Goal: Contribute content: Contribute content

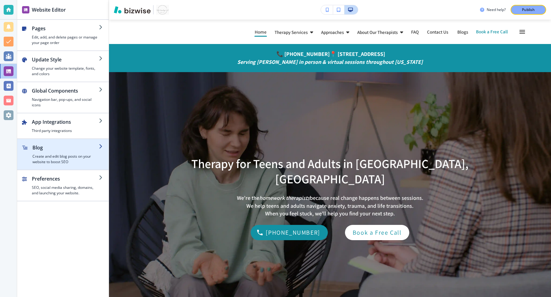
click at [72, 154] on h4 "Create and edit blog posts on your website to boost SEO" at bounding box center [65, 159] width 66 height 11
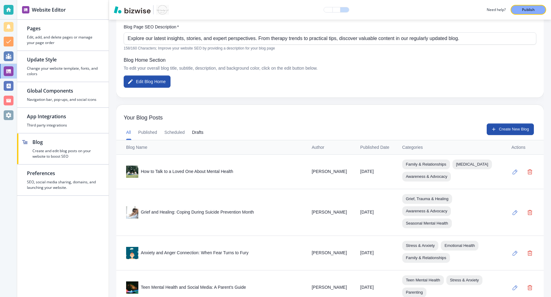
click at [198, 130] on button "Drafts" at bounding box center [197, 132] width 11 height 15
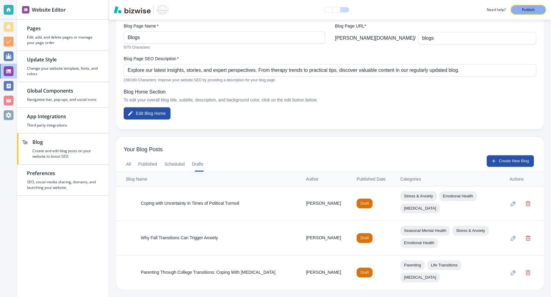
scroll to position [50, 0]
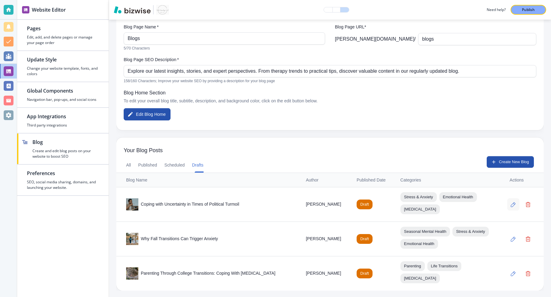
click at [515, 204] on icon "button" at bounding box center [513, 204] width 5 height 5
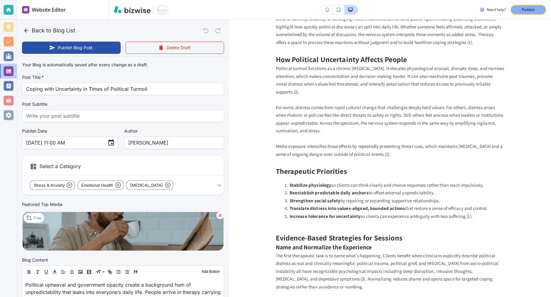
scroll to position [155, 0]
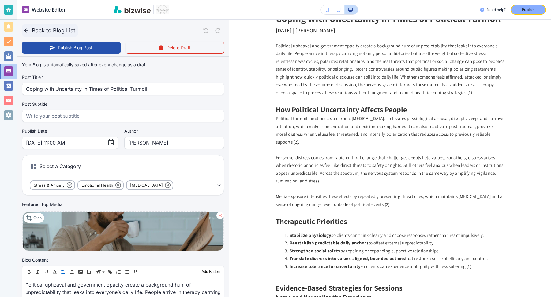
click at [25, 29] on icon "button" at bounding box center [26, 31] width 6 height 6
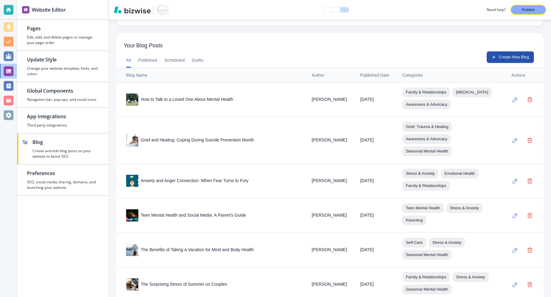
scroll to position [154, 0]
click at [196, 60] on button "Drafts" at bounding box center [197, 61] width 11 height 15
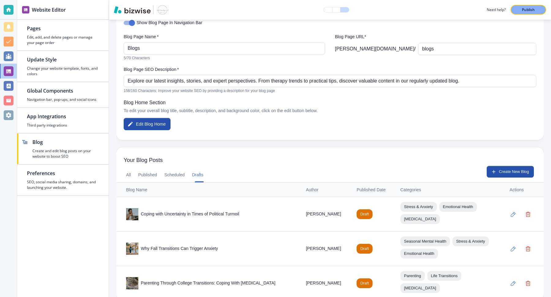
scroll to position [50, 0]
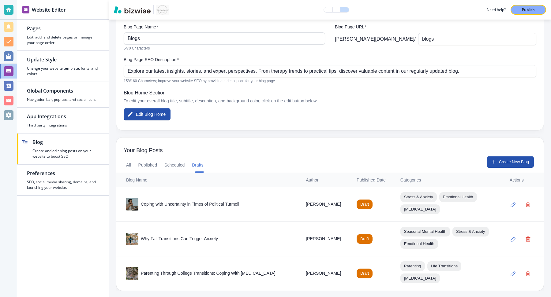
click at [373, 110] on div "Show Blog Page In Navigation Bar Blog Page Name   * Blogs Blog Page Name   * 5/…" at bounding box center [329, 65] width 427 height 129
click at [515, 205] on icon "button" at bounding box center [513, 204] width 5 height 5
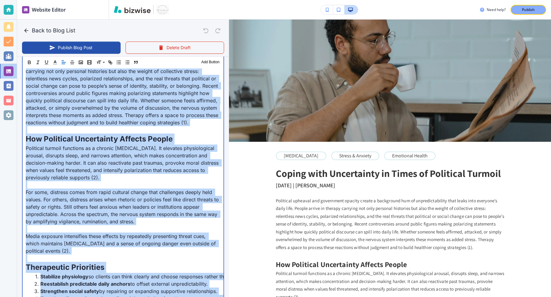
scroll to position [0, 0]
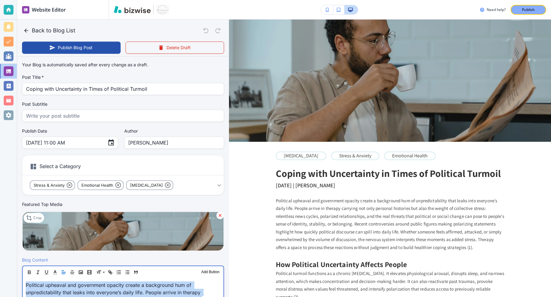
drag, startPoint x: 192, startPoint y: 158, endPoint x: 219, endPoint y: -19, distance: 178.9
click at [219, 0] on html "Website Editor Pages Edit, add, and delete pages or manage your page order Upda…" at bounding box center [275, 0] width 551 height 0
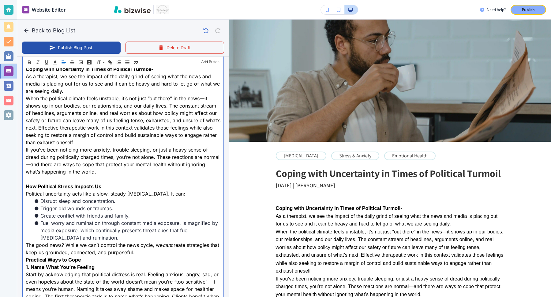
scroll to position [226, 0]
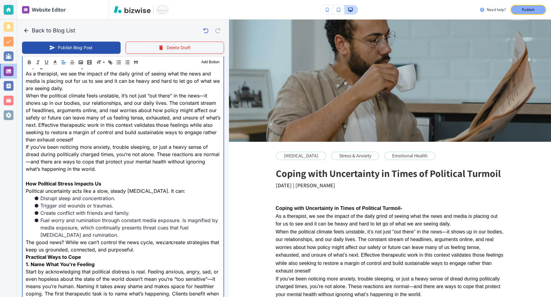
click at [137, 88] on p "As a therapist, we see the impact of the daily grind of seeing what the news an…" at bounding box center [123, 81] width 195 height 22
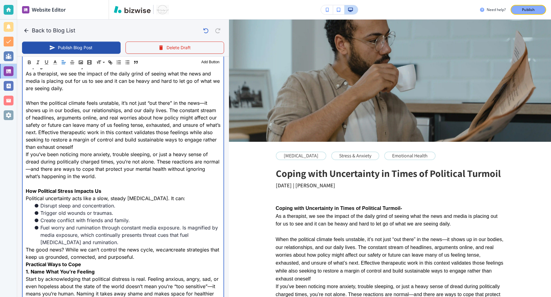
click at [129, 147] on p "When the political climate feels unstable, it’s not just “out there” in the new…" at bounding box center [123, 124] width 195 height 51
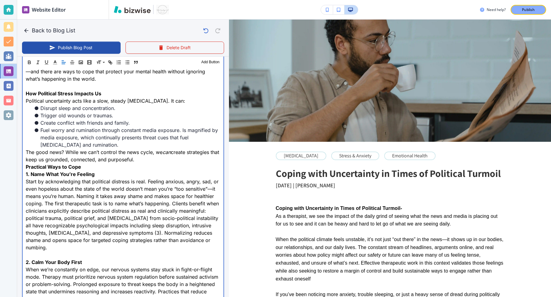
scroll to position [334, 0]
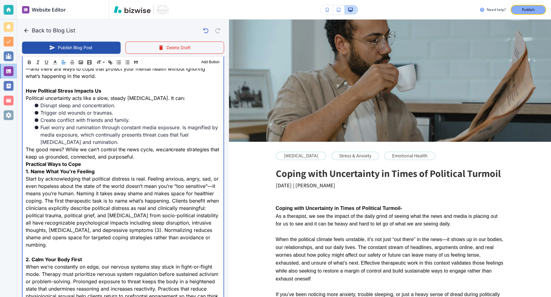
click at [159, 156] on p "The good news? While we can’t control the news cycle, we can create strategies …" at bounding box center [123, 153] width 195 height 15
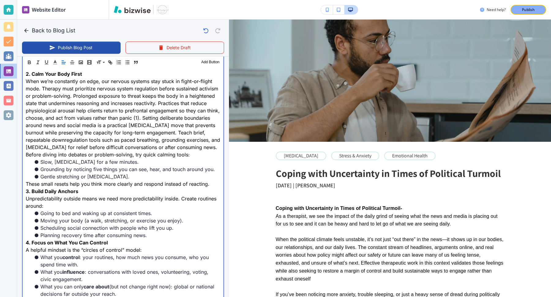
scroll to position [529, 0]
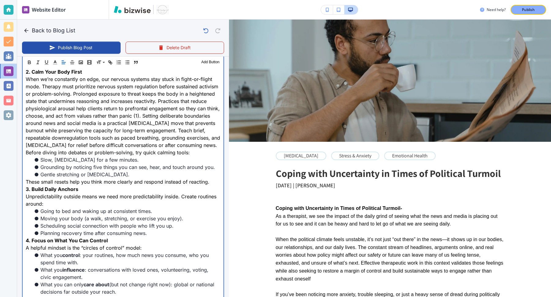
click at [103, 149] on p "When we’re constantly on edge, our nervous systems stay stuck in fight-or-fligh…" at bounding box center [123, 112] width 195 height 73
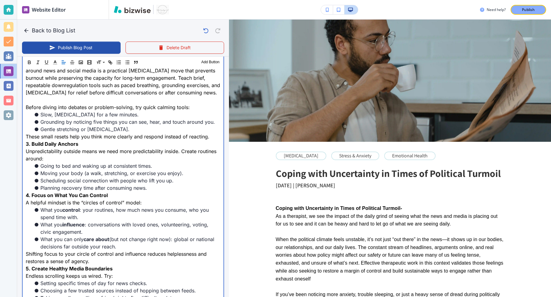
scroll to position [582, 0]
click at [215, 140] on p "These small resets help you think more clearly and respond instead of reacting." at bounding box center [123, 136] width 195 height 7
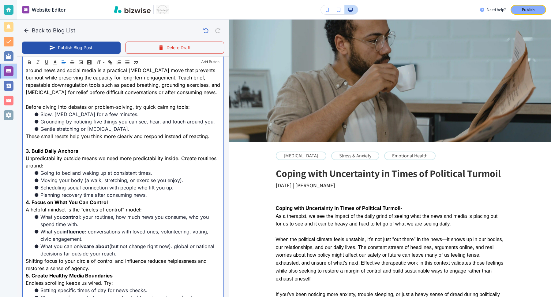
click at [163, 199] on li "Planning recovery time after consuming news." at bounding box center [126, 195] width 187 height 7
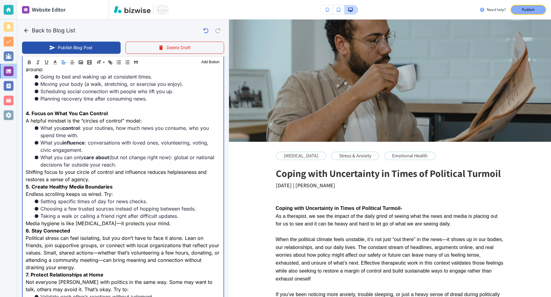
scroll to position [678, 0]
click at [114, 184] on p "Shifting focus to your circle of control and influence reduces helplessness and…" at bounding box center [123, 177] width 195 height 15
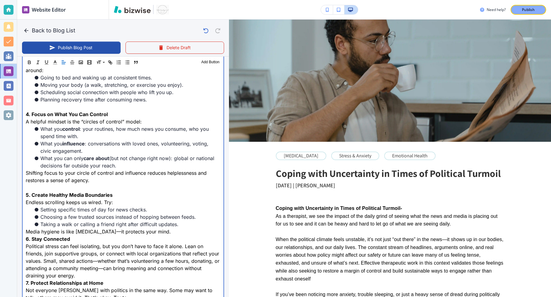
click at [166, 236] on p "Media hygiene is like [MEDICAL_DATA]—it protects your mind." at bounding box center [123, 231] width 195 height 7
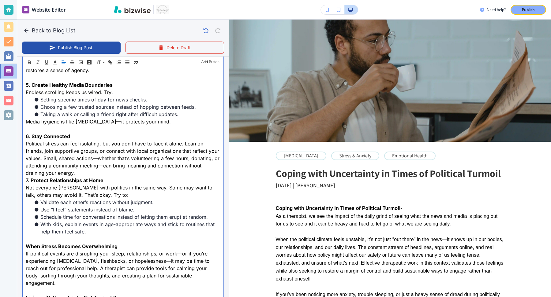
scroll to position [793, 0]
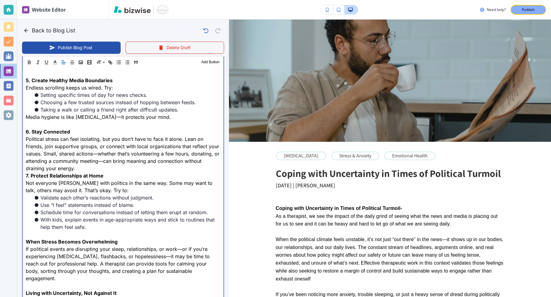
click at [117, 172] on p "Political stress can feel isolating, but you don’t have to face it alone. Lean …" at bounding box center [123, 154] width 195 height 37
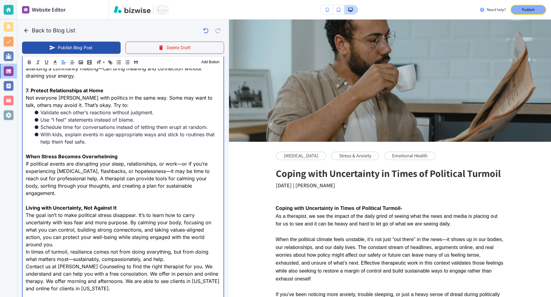
scroll to position [886, 0]
click at [114, 242] on p "The goal isn’t to make political stress disappear. It’s to learn how to carry u…" at bounding box center [123, 229] width 195 height 37
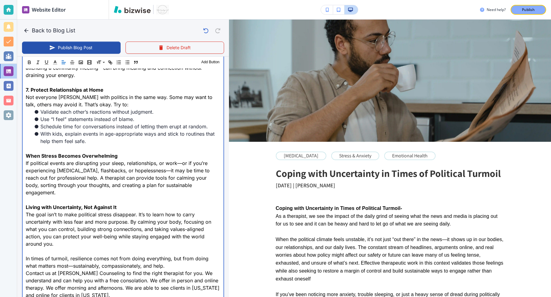
click at [170, 268] on p "In times of turmoil, resilience comes not from doing everything, but from doing…" at bounding box center [123, 262] width 195 height 15
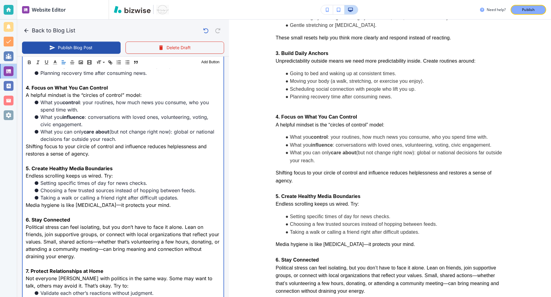
scroll to position [665, 0]
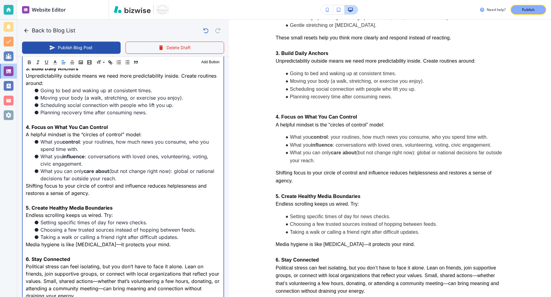
click at [132, 131] on p "4. Focus on What You Can Control" at bounding box center [123, 127] width 195 height 7
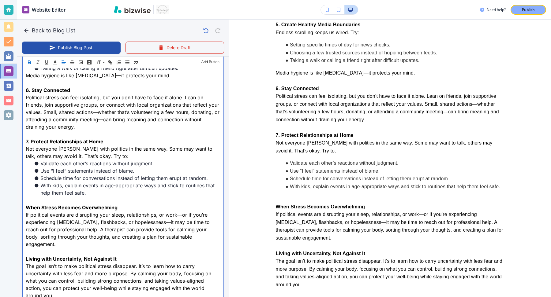
scroll to position [830, 0]
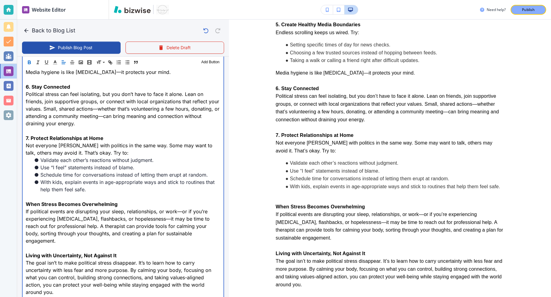
click at [144, 193] on li "With kids, explain events in age-appropriate ways and stick to routines that he…" at bounding box center [126, 186] width 187 height 15
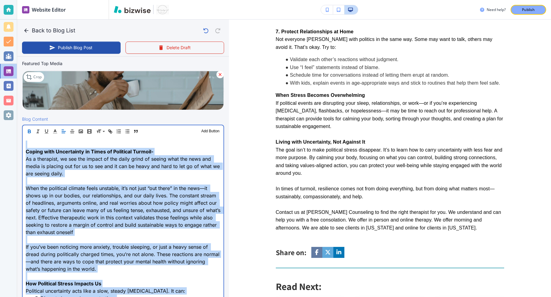
scroll to position [0, 0]
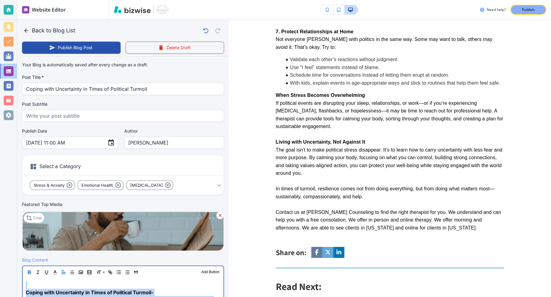
drag, startPoint x: 151, startPoint y: 241, endPoint x: 153, endPoint y: -24, distance: 264.4
click at [153, 0] on html "Website Editor Pages Edit, add, and delete pages or manage your page order Upda…" at bounding box center [275, 0] width 551 height 0
click at [30, 286] on p at bounding box center [123, 285] width 195 height 7
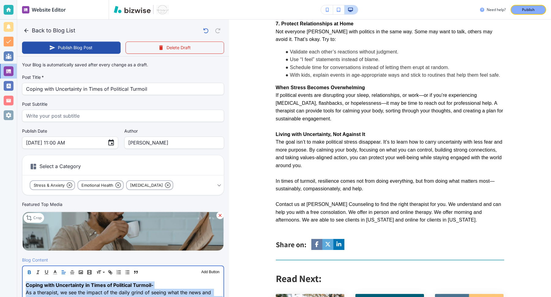
drag, startPoint x: 106, startPoint y: 156, endPoint x: 115, endPoint y: 0, distance: 156.0
click at [115, 0] on div "Website Editor Pages Edit, add, and delete pages or manage your page order Upda…" at bounding box center [284, 148] width 534 height 297
copy div "Loremi dolo Sitametcons ad Elits do Eiusmodte Incidid- Ut l etdolorem, al eni a…"
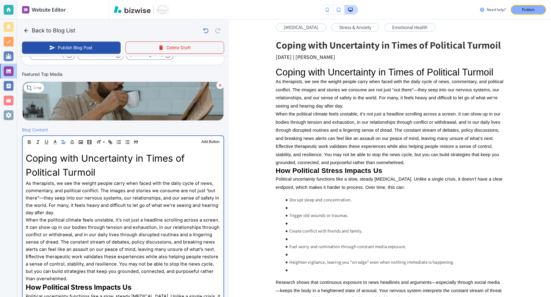
scroll to position [716, 0]
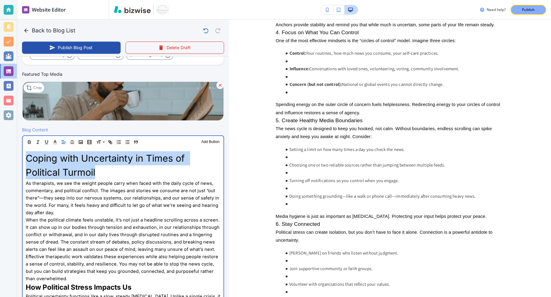
drag, startPoint x: 115, startPoint y: 173, endPoint x: 20, endPoint y: 160, distance: 96.0
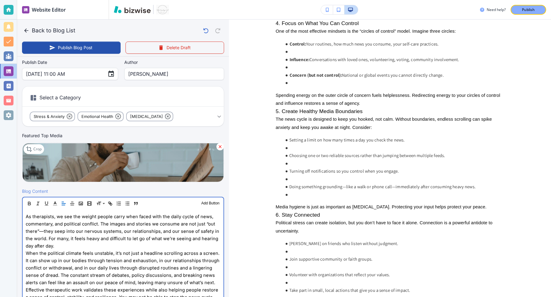
scroll to position [62, 0]
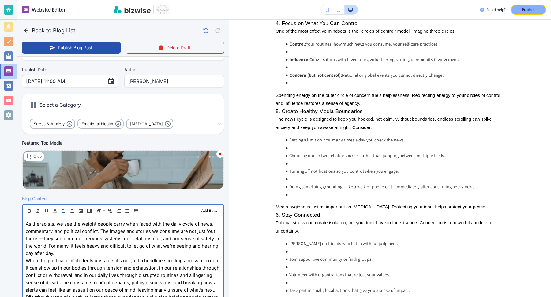
click at [108, 256] on p "As therapists, we see the weight people carry when faced with the daily cycle o…" at bounding box center [123, 238] width 195 height 37
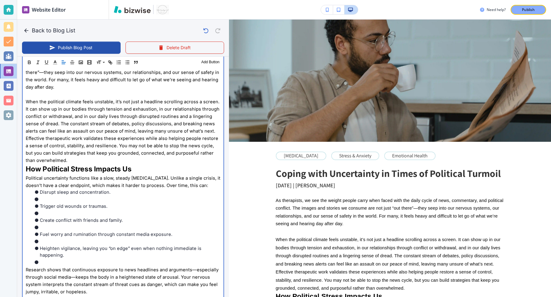
scroll to position [243, 0]
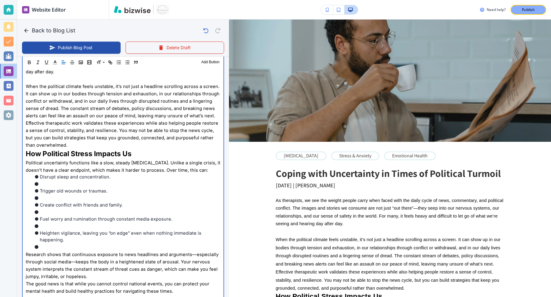
click at [169, 142] on p "Effective therapeutic work validates these experiences while also helping peopl…" at bounding box center [123, 133] width 195 height 29
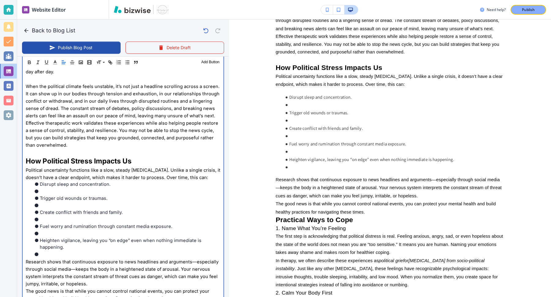
scroll to position [239, 0]
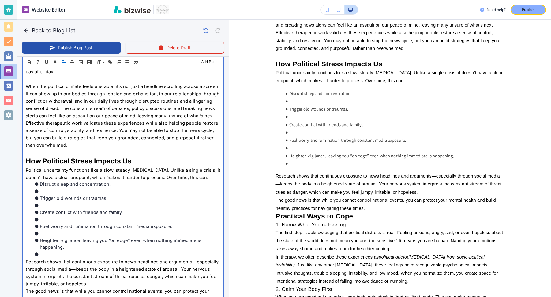
click at [140, 191] on li at bounding box center [126, 191] width 187 height 7
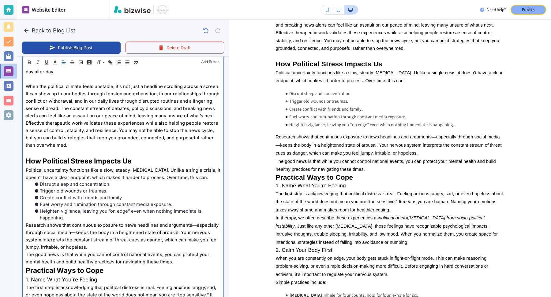
click at [109, 245] on p "Research shows that continuous exposure to news headlines and arguments—especia…" at bounding box center [123, 236] width 195 height 29
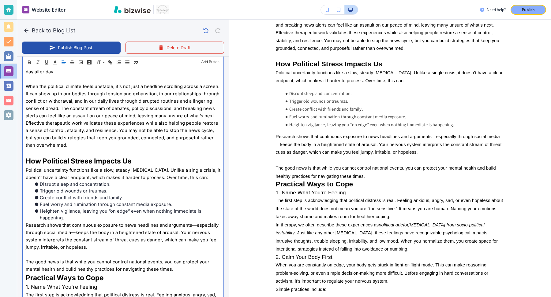
click at [175, 268] on p "The good news is that while you cannot control national events, you can protect…" at bounding box center [123, 265] width 195 height 15
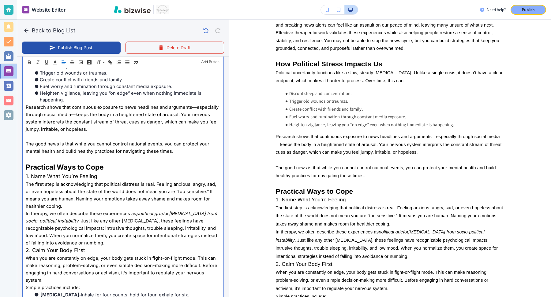
scroll to position [462, 0]
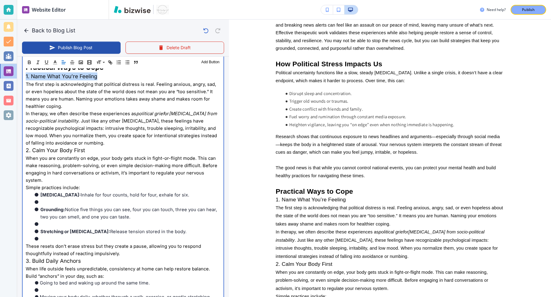
drag, startPoint x: 107, startPoint y: 77, endPoint x: 0, endPoint y: 77, distance: 106.2
click at [0, 77] on div "Website Editor Pages Edit, add, and delete pages or manage your page order Upda…" at bounding box center [275, 148] width 551 height 297
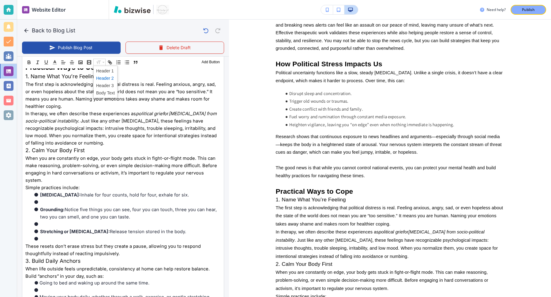
click at [105, 79] on span at bounding box center [105, 78] width 19 height 7
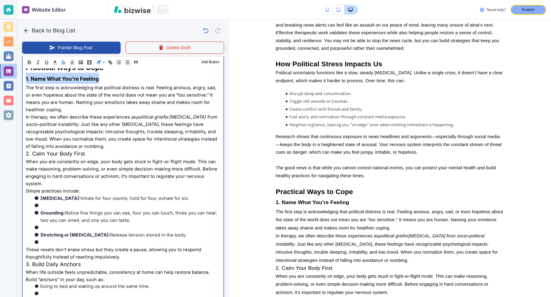
scroll to position [127, 0]
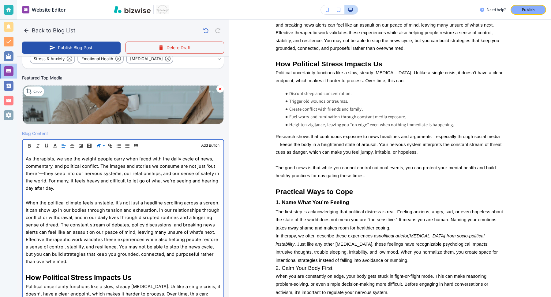
click at [115, 283] on p "Political uncertainty functions like a slow, steady [MEDICAL_DATA]. Unlike a si…" at bounding box center [123, 290] width 195 height 15
drag, startPoint x: 140, startPoint y: 278, endPoint x: 28, endPoint y: 265, distance: 113.1
click at [50, 275] on span "How Political Stress Impacts Us" at bounding box center [79, 278] width 106 height 8
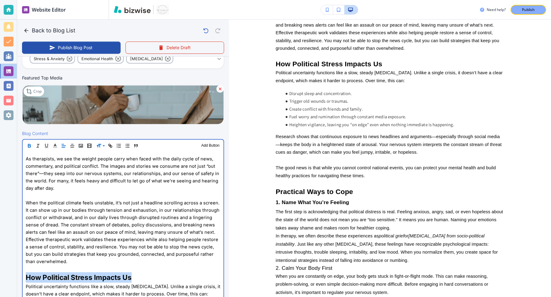
click at [50, 275] on span "How Political Stress Impacts Us" at bounding box center [79, 278] width 106 height 8
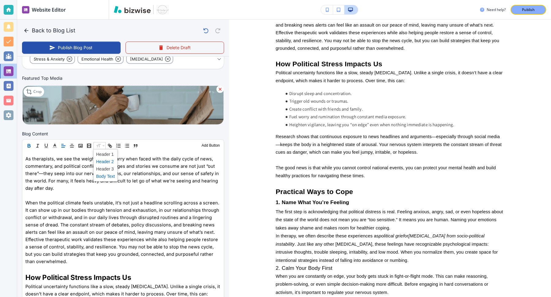
click at [103, 160] on span at bounding box center [105, 161] width 19 height 7
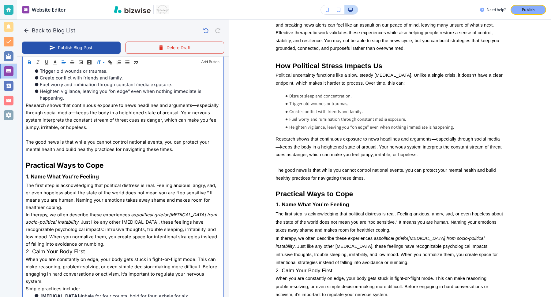
scroll to position [365, 0]
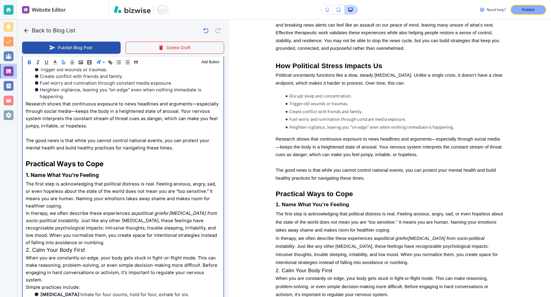
click at [85, 164] on span "Practical Ways to Cope" at bounding box center [65, 164] width 78 height 8
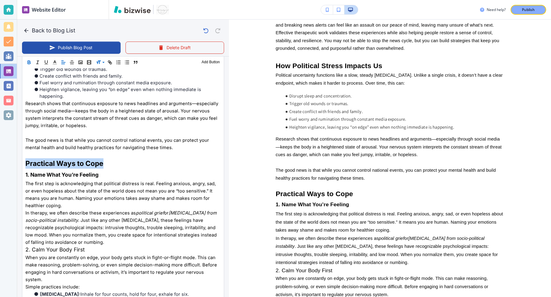
scroll to position [365, 0]
click at [104, 81] on span at bounding box center [105, 78] width 19 height 7
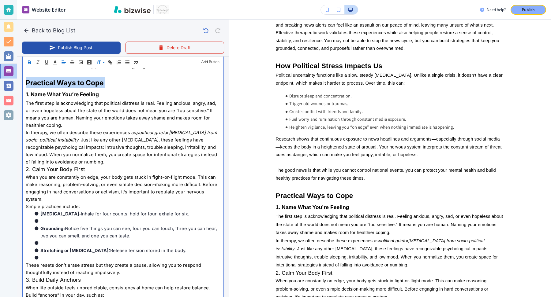
scroll to position [447, 0]
click at [85, 124] on p "The first step is acknowledging that political distress is real. Feeling anxiou…" at bounding box center [123, 113] width 195 height 29
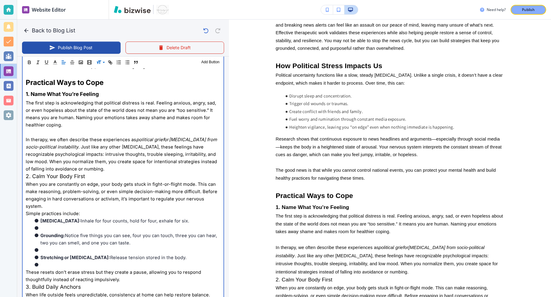
click at [98, 169] on p "In therapy, we often describe these experiences as political grief or [MEDICAL_…" at bounding box center [123, 154] width 195 height 37
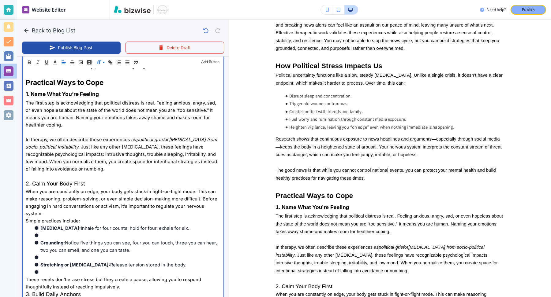
click at [51, 184] on span "2. Calm Your Body First" at bounding box center [55, 184] width 59 height 6
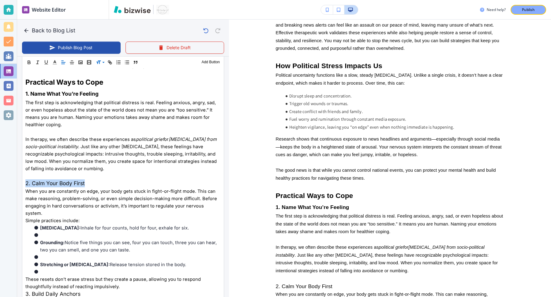
scroll to position [447, 0]
click at [98, 86] on span at bounding box center [105, 85] width 19 height 7
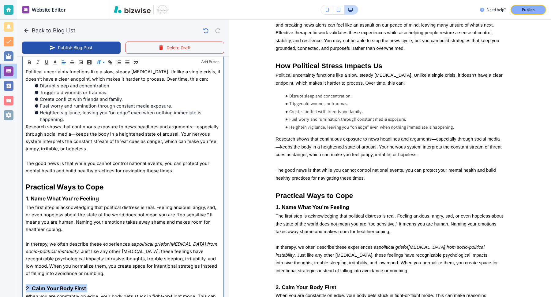
scroll to position [345, 0]
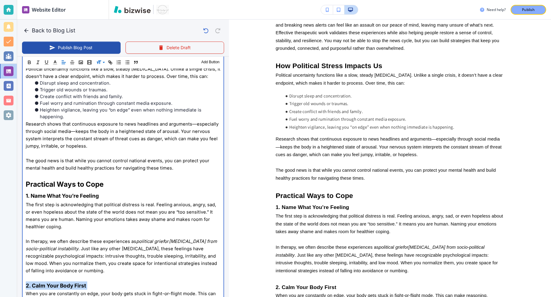
click at [105, 283] on p "2. Calm Your Body First" at bounding box center [123, 286] width 195 height 8
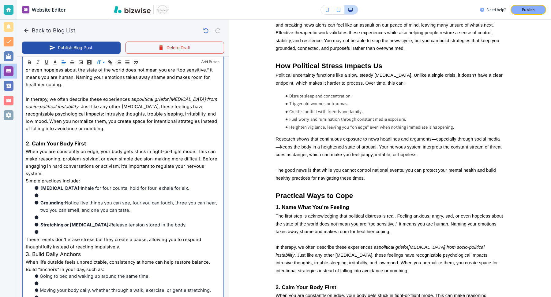
click at [59, 229] on li at bounding box center [126, 232] width 187 height 7
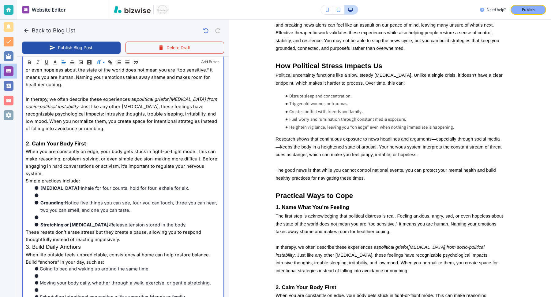
click at [48, 214] on li at bounding box center [126, 217] width 187 height 7
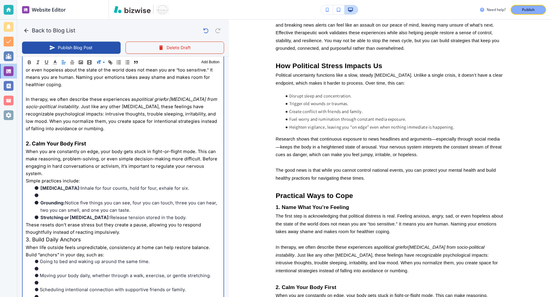
click at [46, 192] on li at bounding box center [126, 195] width 187 height 7
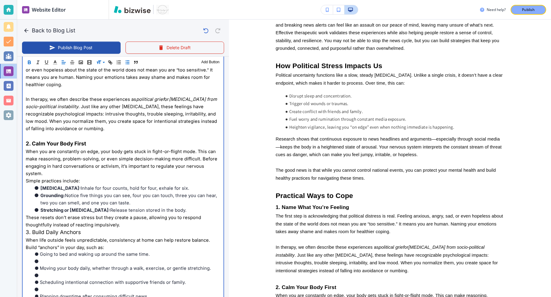
click at [157, 218] on p "These resets don’t erase stress but they create a pause, allowing you to respon…" at bounding box center [123, 221] width 195 height 15
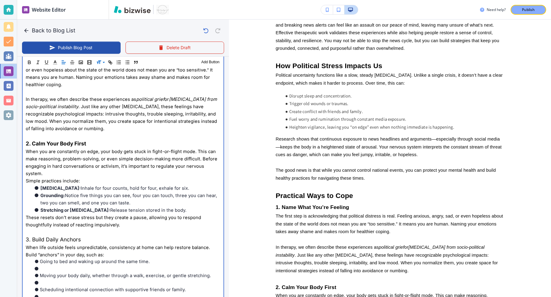
click at [49, 237] on span "3. Build Daily Anchors" at bounding box center [53, 240] width 55 height 6
click at [50, 265] on li at bounding box center [126, 268] width 187 height 7
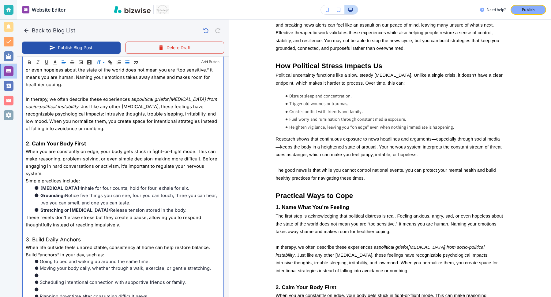
click at [49, 272] on li at bounding box center [126, 275] width 187 height 7
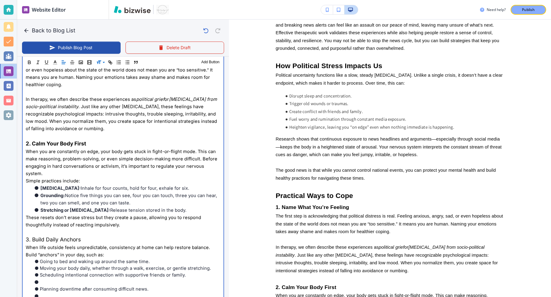
click at [48, 279] on li at bounding box center [126, 282] width 187 height 7
click at [47, 286] on li at bounding box center [126, 289] width 187 height 7
click at [67, 289] on p "Anchors provide stability and remind you that while much is uncertain, some par…" at bounding box center [123, 293] width 195 height 15
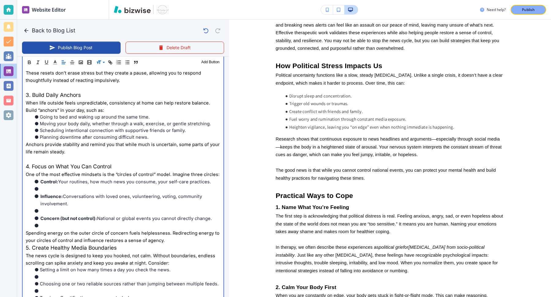
click at [50, 185] on li at bounding box center [126, 188] width 187 height 7
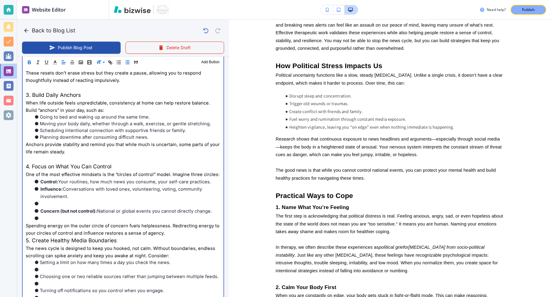
click at [47, 200] on li at bounding box center [126, 203] width 187 height 7
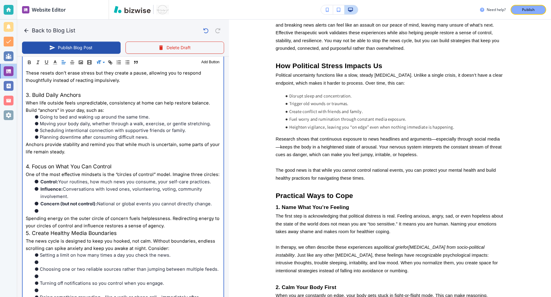
click at [48, 208] on li at bounding box center [126, 211] width 187 height 7
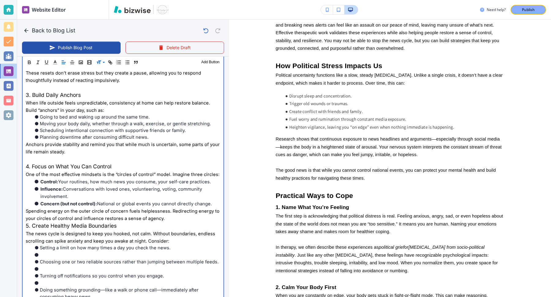
click at [162, 212] on span "Spending energy on the outer circle of concern fuels helplessness. Redirecting …" at bounding box center [123, 215] width 195 height 13
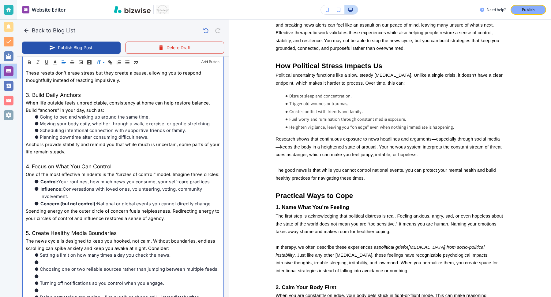
click at [63, 259] on li at bounding box center [126, 262] width 187 height 7
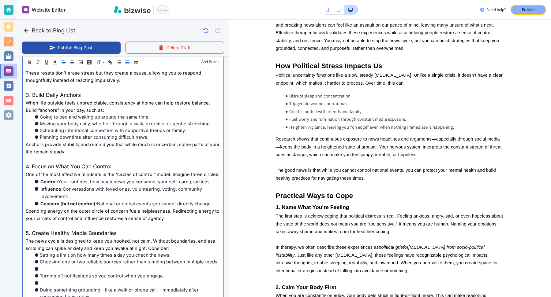
click at [61, 266] on li at bounding box center [126, 269] width 187 height 7
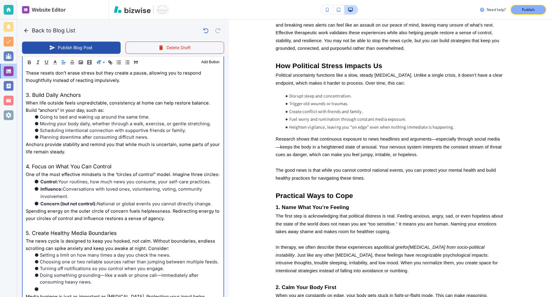
click at [54, 286] on li at bounding box center [126, 289] width 187 height 7
click at [58, 290] on p "Media hygiene is just as important as [MEDICAL_DATA]. Protecting your input hel…" at bounding box center [123, 293] width 195 height 15
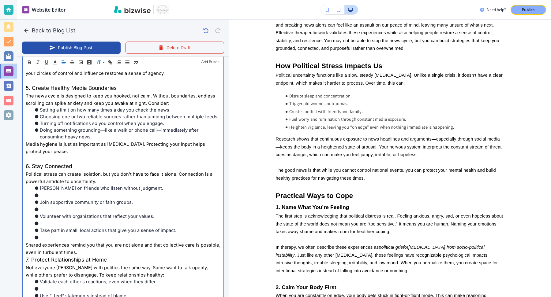
click at [46, 234] on li at bounding box center [126, 237] width 187 height 7
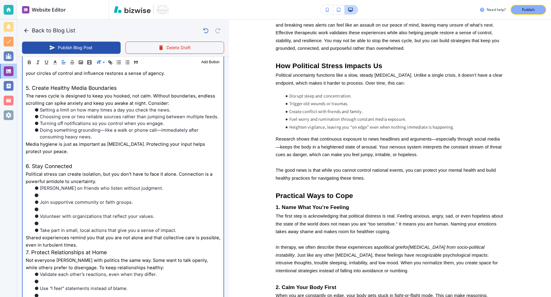
click at [79, 235] on p "Shared experiences remind you that you are not alone and that collective care i…" at bounding box center [123, 241] width 195 height 15
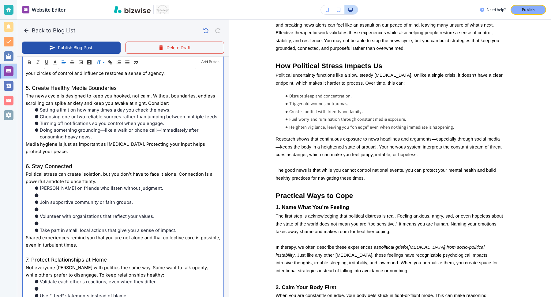
click at [52, 220] on li at bounding box center [126, 223] width 187 height 7
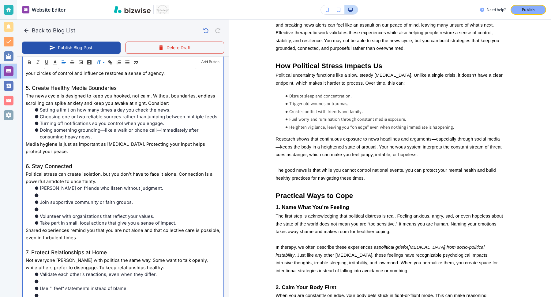
click at [50, 206] on li at bounding box center [126, 209] width 187 height 7
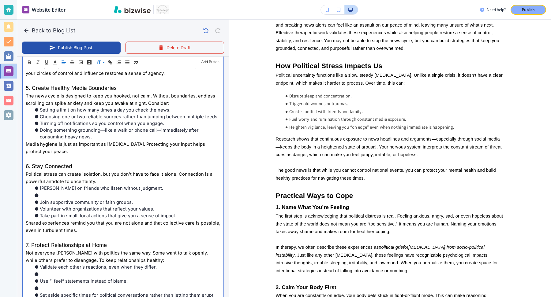
click at [50, 192] on li at bounding box center [126, 195] width 187 height 7
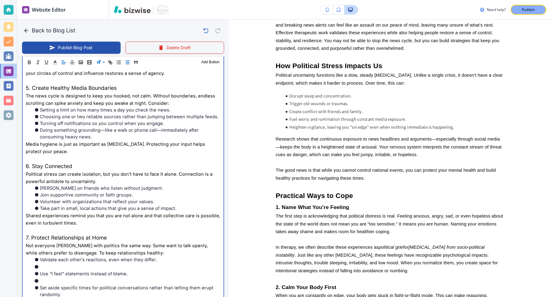
click at [72, 264] on li at bounding box center [126, 267] width 187 height 7
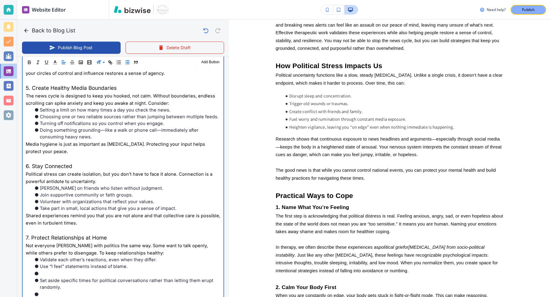
click at [63, 270] on li at bounding box center [126, 273] width 187 height 7
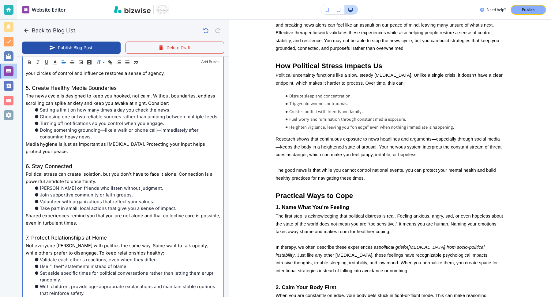
click at [54, 297] on li at bounding box center [126, 300] width 187 height 7
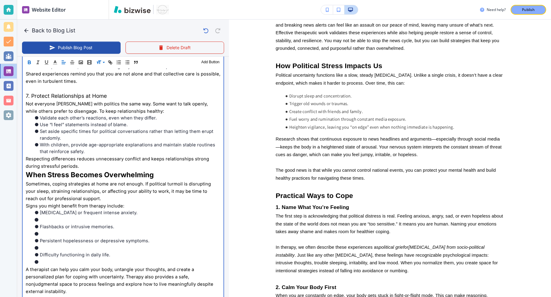
click at [199, 277] on p "A therapist can help you calm your body, untangle your thoughts, and create a p…" at bounding box center [123, 280] width 195 height 29
click at [50, 259] on li at bounding box center [126, 262] width 187 height 7
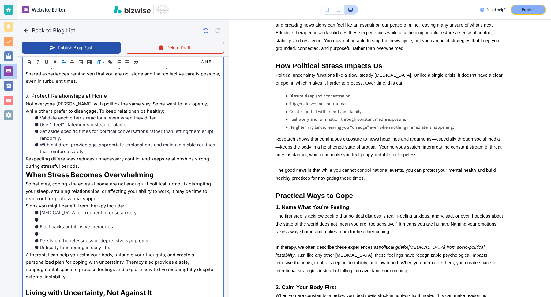
click at [53, 230] on li at bounding box center [126, 233] width 187 height 7
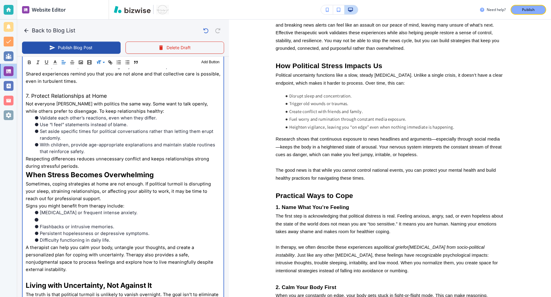
click at [52, 216] on li at bounding box center [126, 219] width 187 height 7
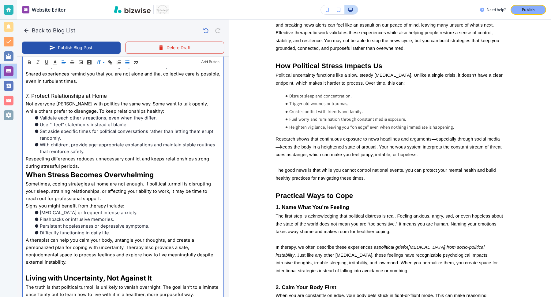
click at [84, 285] on span "The truth is that political turmoil is unlikely to vanish overnight. The goal i…" at bounding box center [123, 291] width 194 height 13
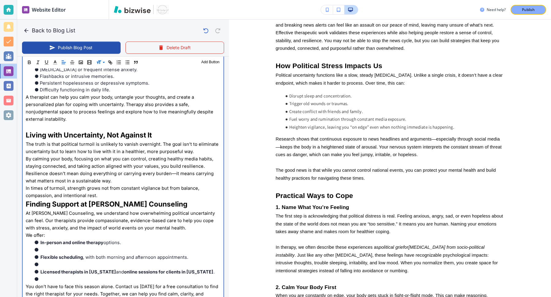
click at [53, 276] on li at bounding box center [126, 279] width 187 height 7
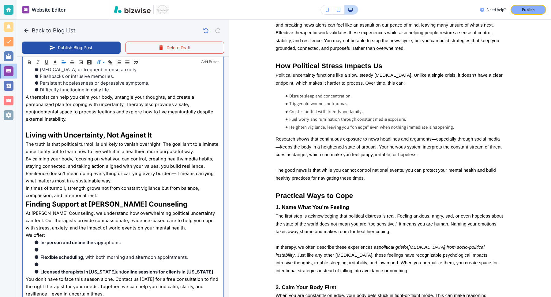
click at [48, 261] on li at bounding box center [126, 264] width 187 height 7
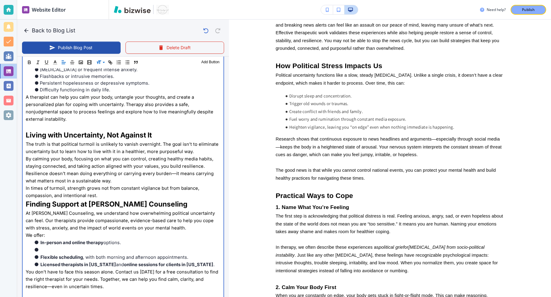
click at [47, 246] on li at bounding box center [126, 249] width 187 height 7
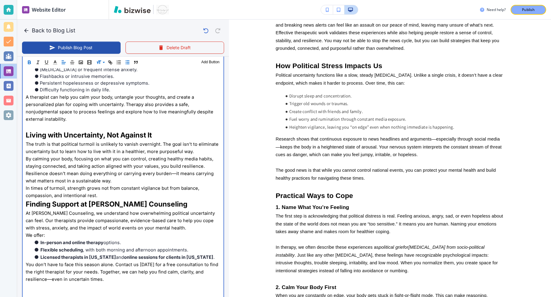
click at [146, 185] on p "In times of turmoil, strength grows not from constant vigilance but from balanc…" at bounding box center [123, 192] width 195 height 15
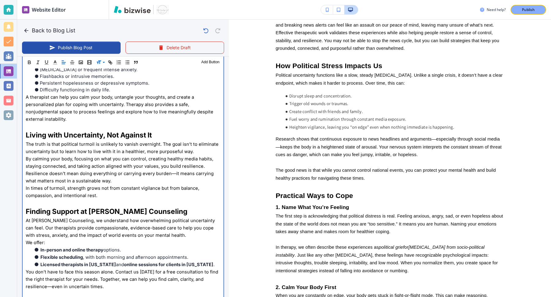
click at [101, 208] on span "Finding Support at [PERSON_NAME] Counseling" at bounding box center [107, 212] width 162 height 8
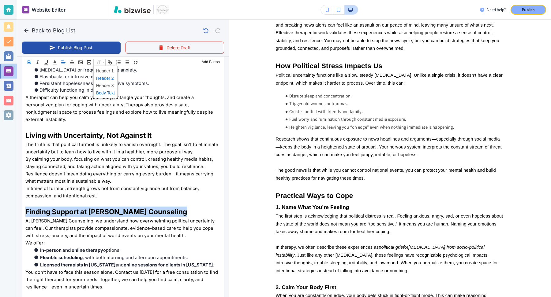
click at [108, 79] on span at bounding box center [105, 78] width 19 height 7
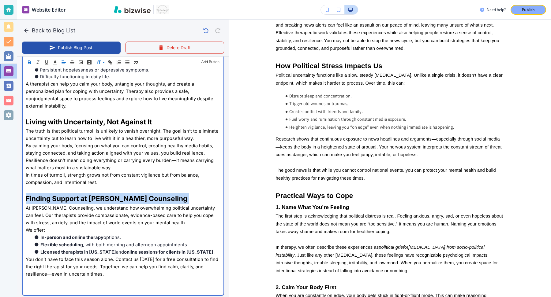
scroll to position [1075, 0]
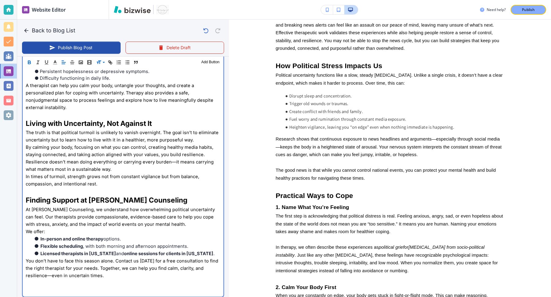
click at [103, 119] on span "Living with Uncertainty, Not Against It" at bounding box center [89, 123] width 126 height 8
click at [100, 66] on span at bounding box center [99, 62] width 12 height 7
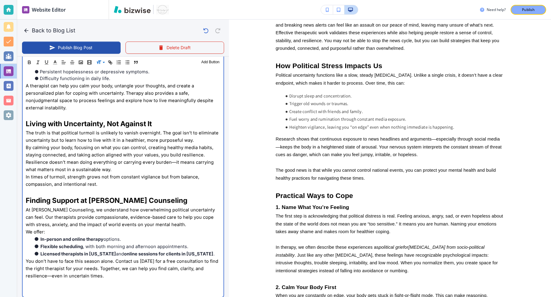
click at [94, 120] on span "Living with Uncertainty, Not Against It" at bounding box center [89, 124] width 126 height 8
click at [94, 119] on span "Living with Uncertainty, Not Against It" at bounding box center [89, 123] width 126 height 8
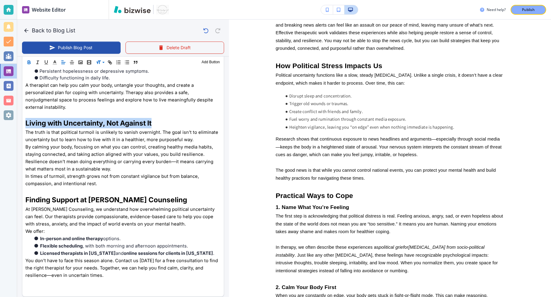
scroll to position [1074, 0]
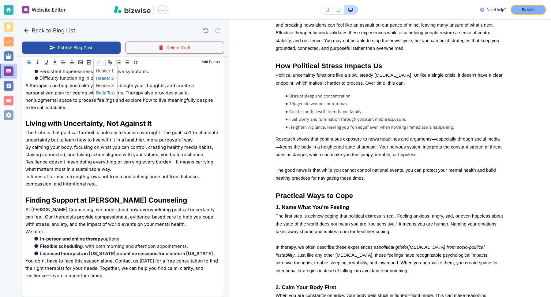
click at [103, 79] on span at bounding box center [105, 78] width 19 height 7
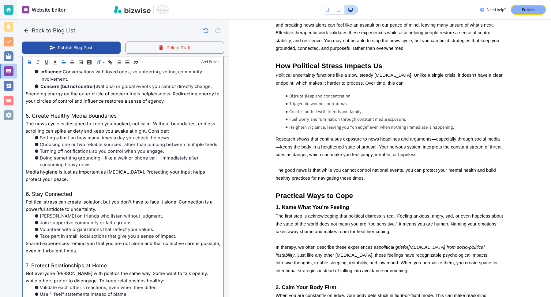
scroll to position [779, 0]
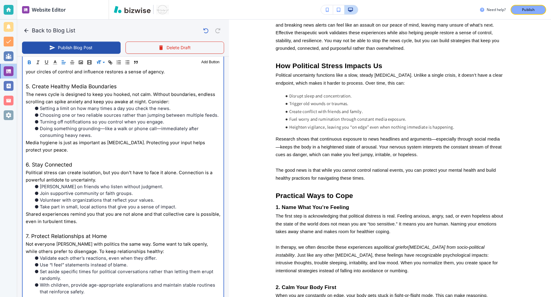
click at [75, 83] on span "5. Create Healthy Media Boundaries" at bounding box center [71, 86] width 91 height 6
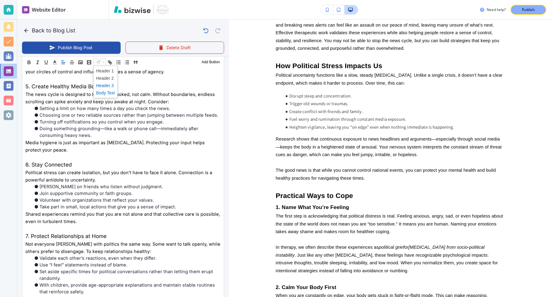
click at [103, 87] on span at bounding box center [105, 85] width 19 height 7
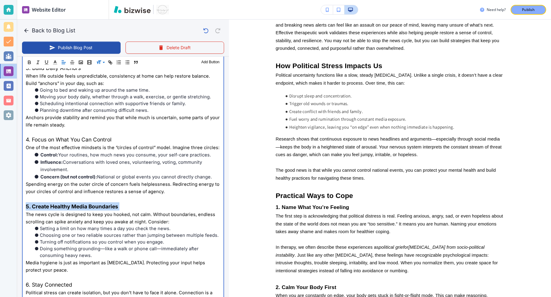
scroll to position [673, 0]
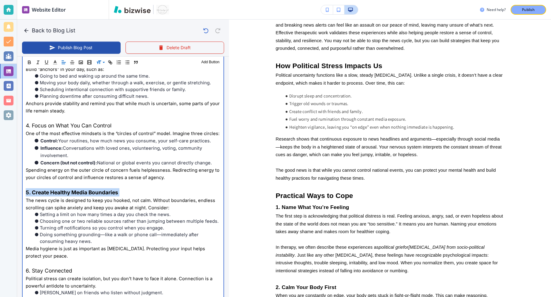
click at [94, 122] on span "4. Focus on What You Can Control" at bounding box center [69, 125] width 86 height 6
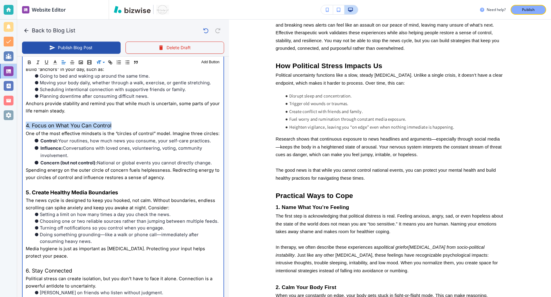
click at [94, 122] on span "4. Focus on What You Can Control" at bounding box center [69, 125] width 86 height 6
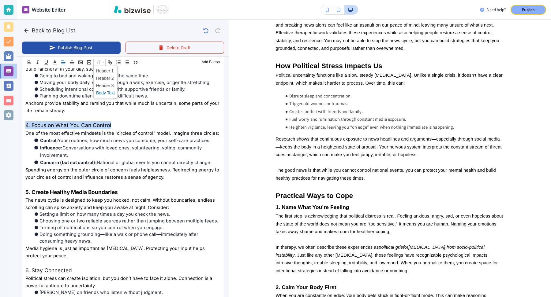
scroll to position [673, 0]
click at [104, 84] on span at bounding box center [105, 85] width 19 height 7
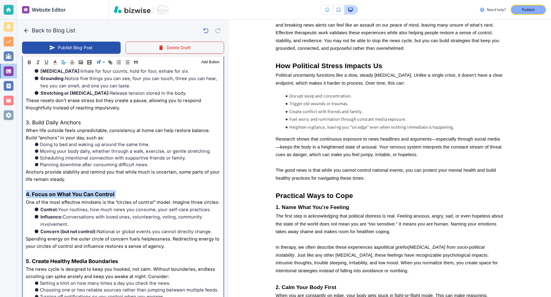
scroll to position [606, 0]
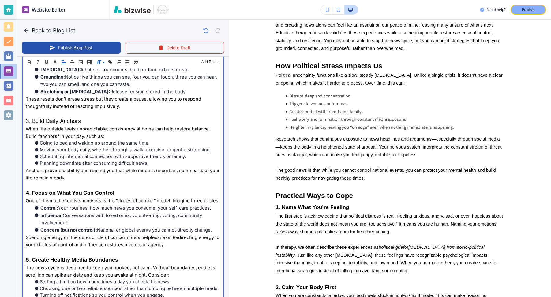
click at [62, 118] on span "3. Build Daily Anchors" at bounding box center [53, 121] width 55 height 6
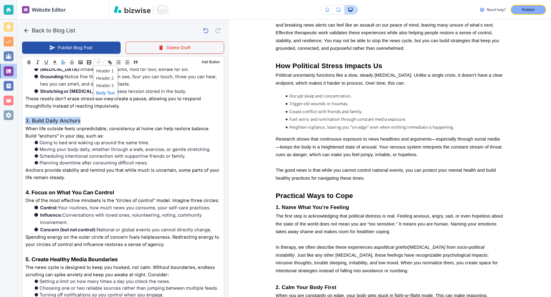
scroll to position [606, 0]
click at [106, 86] on span at bounding box center [105, 85] width 19 height 7
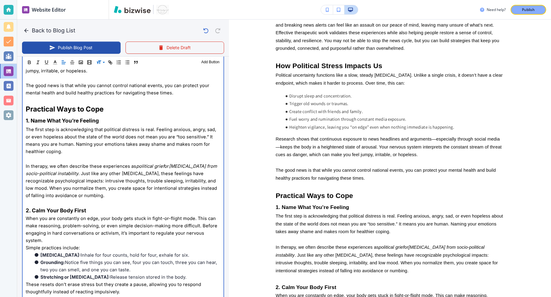
scroll to position [423, 0]
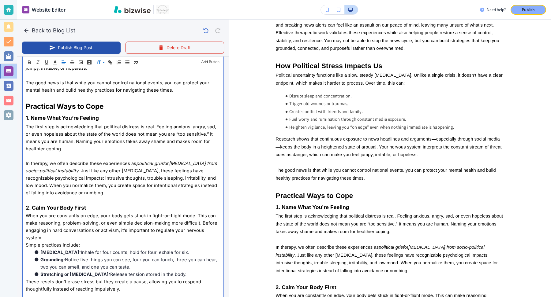
click at [73, 212] on p "When you are constantly on edge, your body gets stuck in fight-or-flight mode. …" at bounding box center [123, 226] width 195 height 29
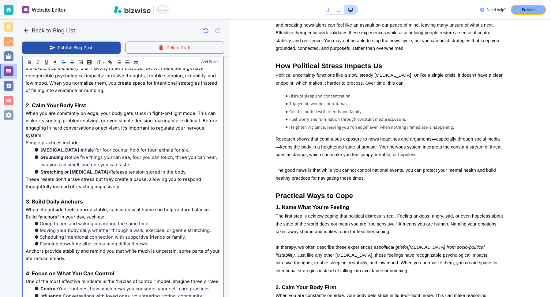
scroll to position [526, 0]
click at [69, 105] on span "2. Calm Your Body First" at bounding box center [56, 105] width 60 height 6
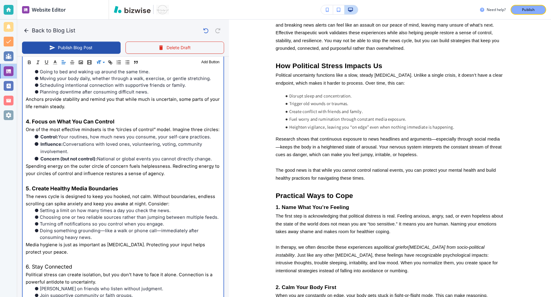
scroll to position [678, 0]
click at [71, 185] on span "5. Create Healthy Media Boundaries" at bounding box center [72, 188] width 92 height 6
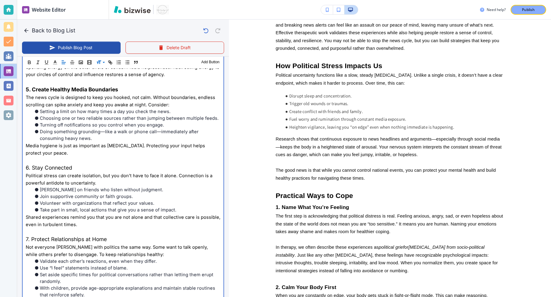
scroll to position [779, 0]
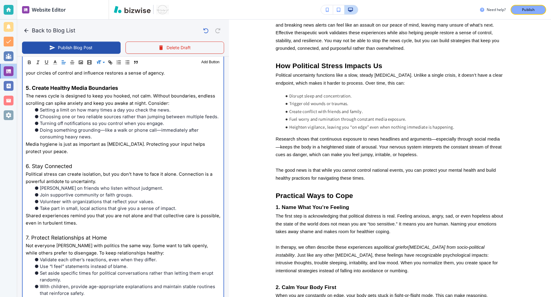
click at [58, 163] on span "6. Stay Connected" at bounding box center [49, 166] width 47 height 6
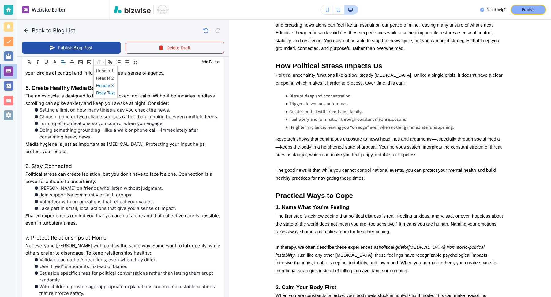
click at [107, 86] on span at bounding box center [105, 85] width 19 height 7
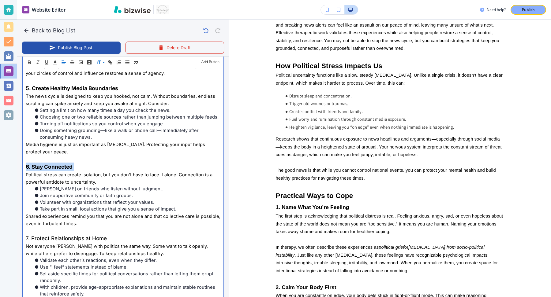
scroll to position [821, 0]
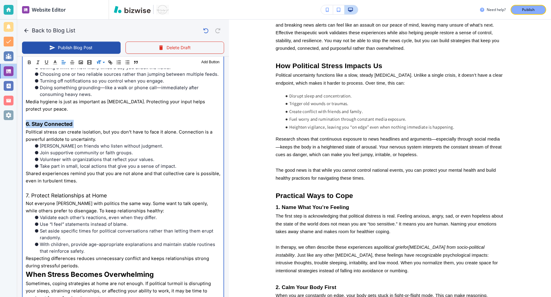
click at [70, 193] on span "7. Protect Relationships at Home" at bounding box center [66, 196] width 81 height 6
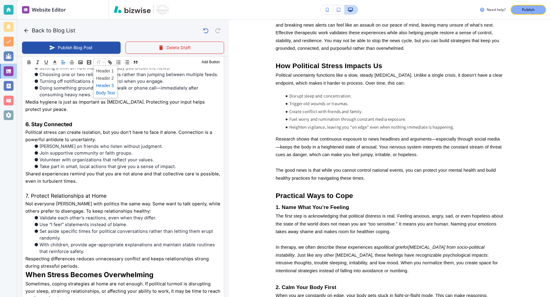
click at [107, 86] on span at bounding box center [105, 85] width 19 height 7
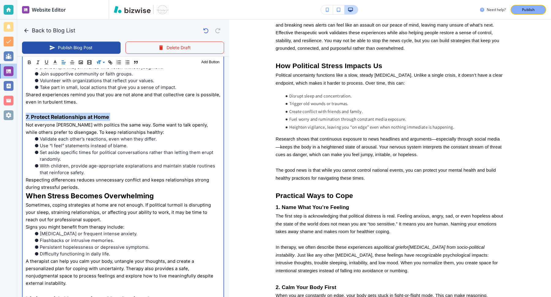
scroll to position [901, 0]
click at [84, 181] on p "Respecting differences reduces unnecessary conflict and keeps relationships str…" at bounding box center [123, 182] width 195 height 15
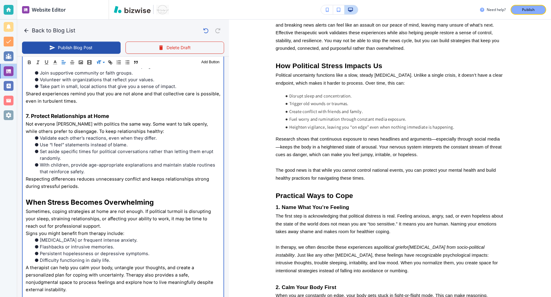
click at [87, 198] on span "When Stress Becomes Overwhelming" at bounding box center [90, 202] width 128 height 8
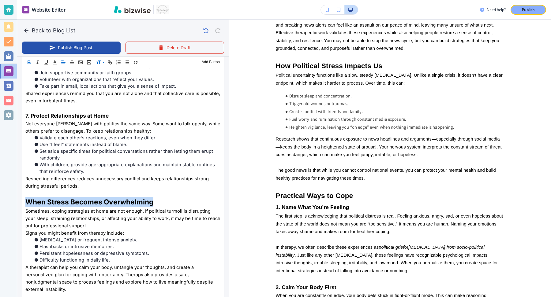
scroll to position [901, 0]
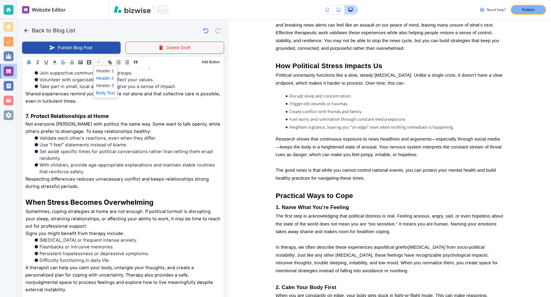
click at [99, 79] on span at bounding box center [105, 78] width 19 height 7
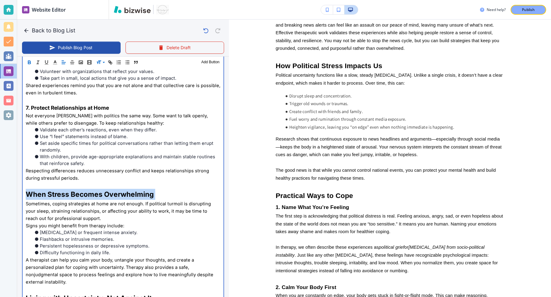
scroll to position [1003, 0]
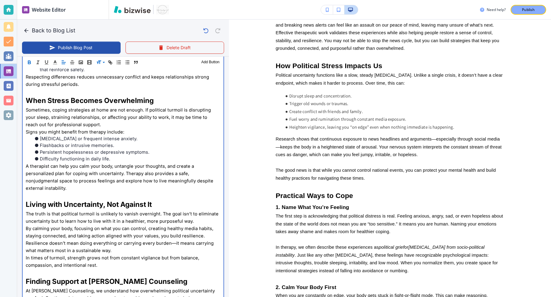
click at [73, 200] on span "Living with Uncertainty, Not Against It" at bounding box center [89, 204] width 126 height 8
click at [77, 276] on p "Finding Support at [PERSON_NAME] Counseling" at bounding box center [123, 281] width 195 height 11
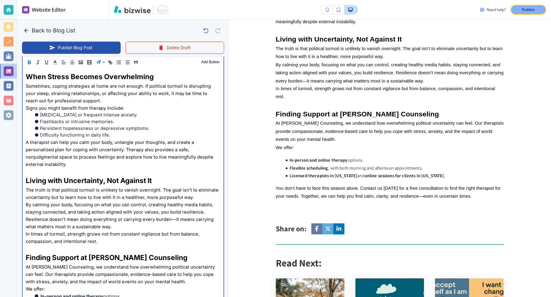
scroll to position [1098, 0]
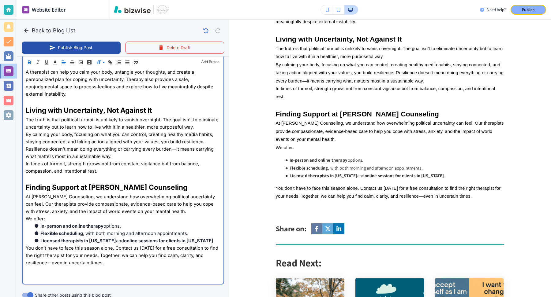
click at [144, 267] on p at bounding box center [123, 270] width 195 height 7
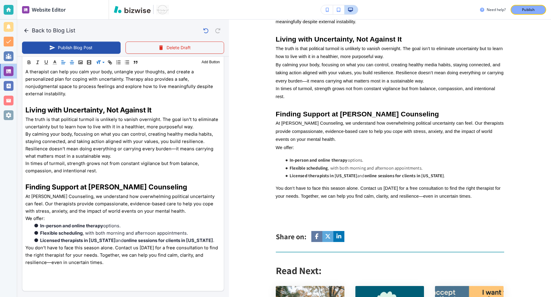
click at [71, 64] on line "button" at bounding box center [71, 64] width 3 height 0
click at [206, 63] on button "Add Button" at bounding box center [210, 62] width 21 height 7
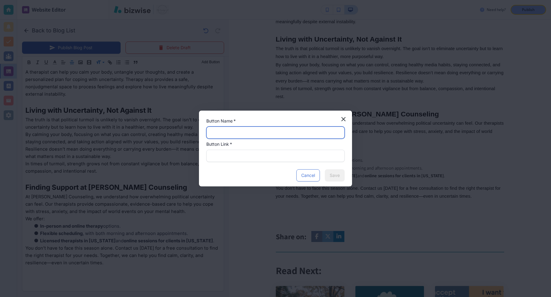
click at [222, 132] on input "text" at bounding box center [275, 133] width 130 height 12
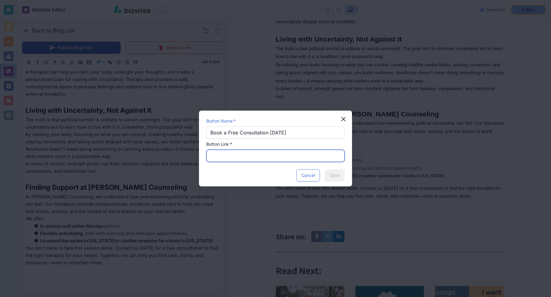
click at [228, 157] on input "text" at bounding box center [275, 156] width 130 height 12
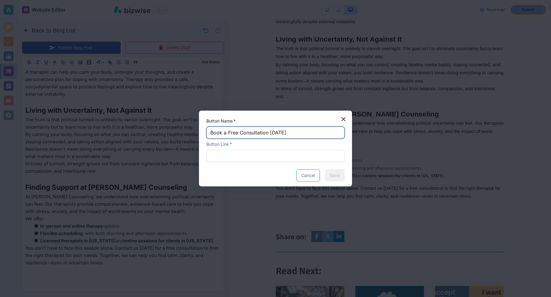
click at [273, 135] on input "Book a Free Consultation [DATE]" at bounding box center [275, 133] width 130 height 12
type input "Contact Us!"
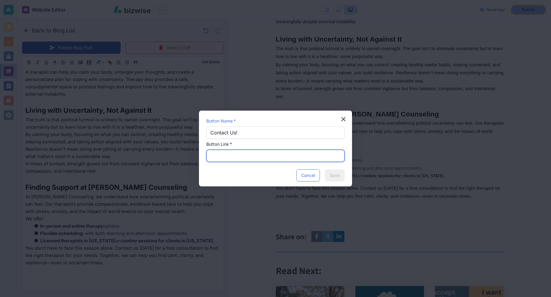
click at [286, 151] on input "text" at bounding box center [275, 156] width 130 height 12
paste input "[URL][DOMAIN_NAME][PERSON_NAME]"
type input "[URL][DOMAIN_NAME][PERSON_NAME]"
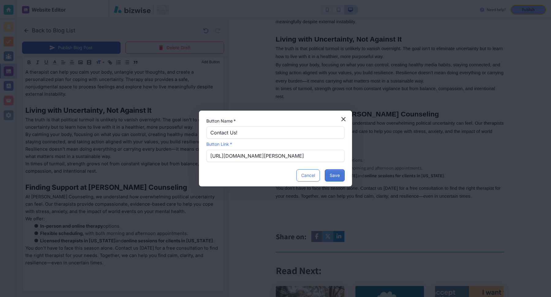
click at [342, 176] on button "Save" at bounding box center [335, 176] width 20 height 12
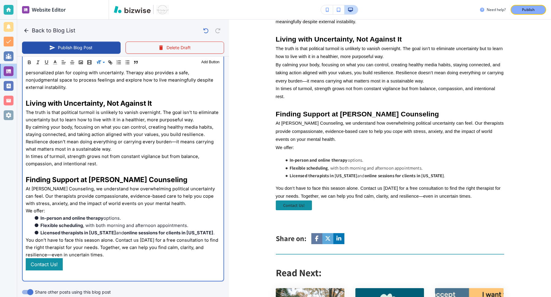
scroll to position [1098, 0]
drag, startPoint x: 89, startPoint y: 249, endPoint x: 20, endPoint y: 244, distance: 69.3
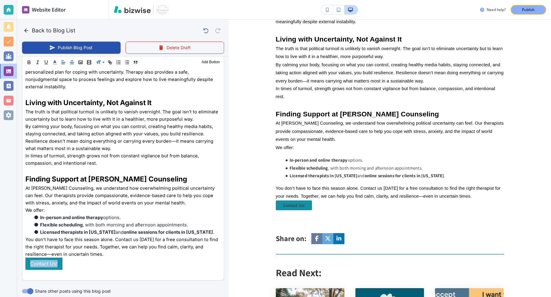
click at [73, 63] on icon "button" at bounding box center [72, 63] width 6 height 6
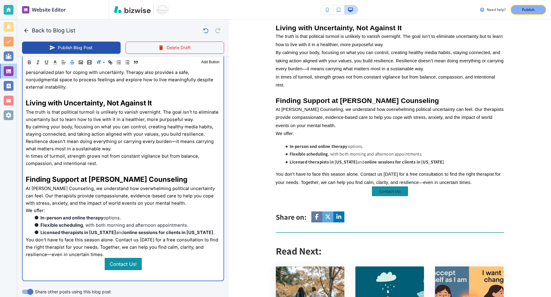
click at [125, 236] on p "You don’t have to face this season alone. Contact us [DATE] for a free consulta…" at bounding box center [123, 247] width 195 height 22
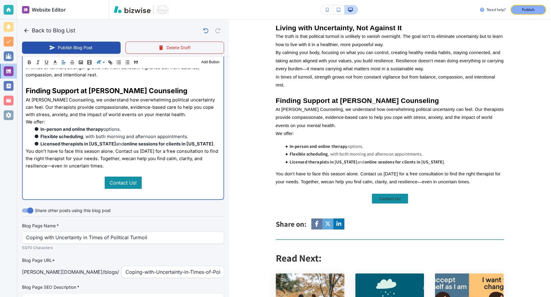
scroll to position [1189, 0]
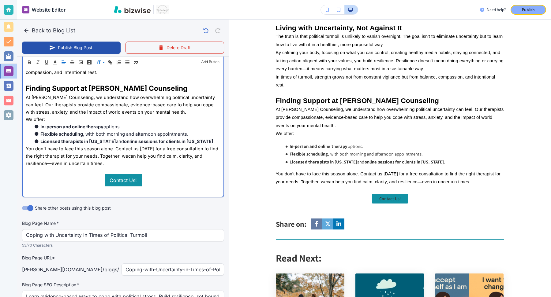
click at [27, 146] on span "You don’t have to face this season alone. Contact us [DATE] for a free consulta…" at bounding box center [123, 152] width 194 height 13
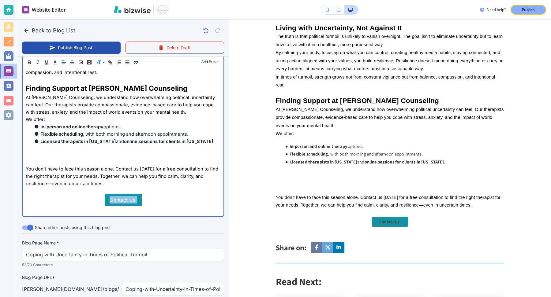
drag, startPoint x: 148, startPoint y: 187, endPoint x: 87, endPoint y: 185, distance: 61.3
click at [87, 194] on p "Contact Us!" at bounding box center [123, 200] width 195 height 12
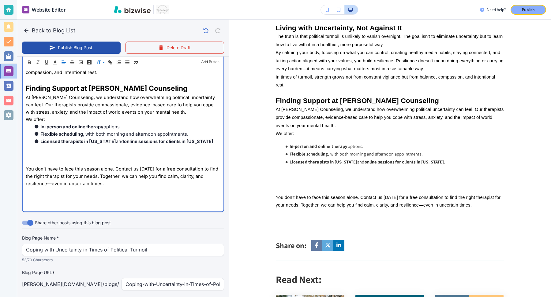
click at [92, 152] on p at bounding box center [123, 155] width 195 height 7
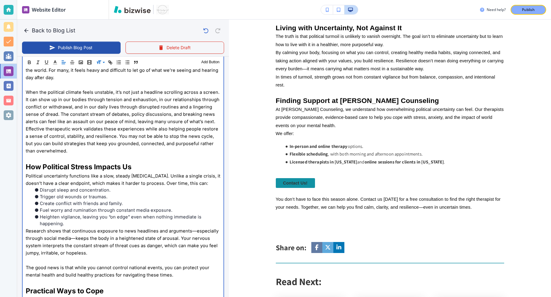
scroll to position [1225, 0]
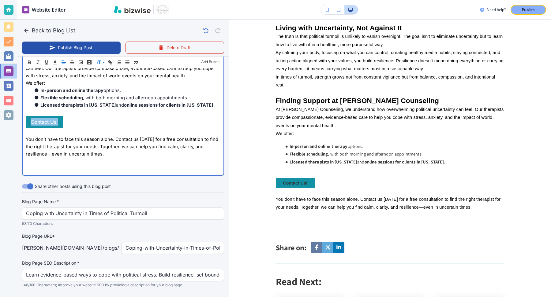
drag, startPoint x: 83, startPoint y: 110, endPoint x: 22, endPoint y: 107, distance: 61.0
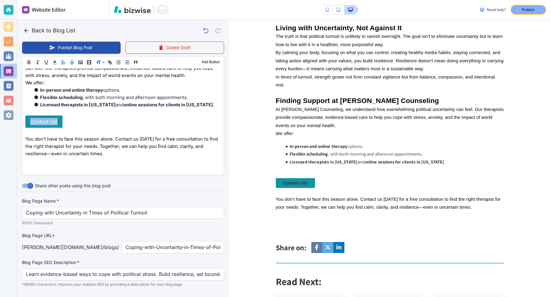
click at [73, 64] on line "button" at bounding box center [71, 64] width 3 height 0
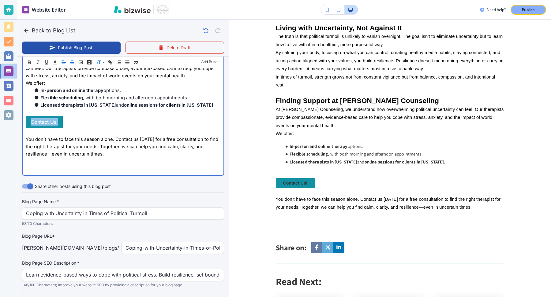
scroll to position [1225, 0]
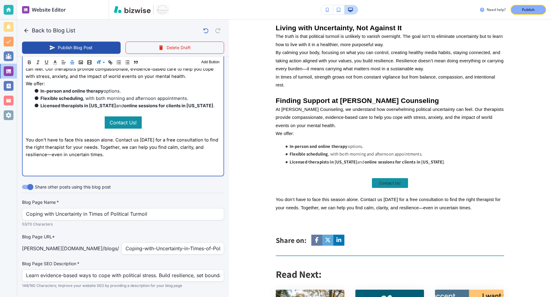
click at [93, 136] on p "You don’t have to face this season alone. Contact us [DATE] for a free consulta…" at bounding box center [123, 147] width 195 height 22
click at [100, 138] on span "You don’t have to face this season alone. Contact us [DATE] for a free consulta…" at bounding box center [123, 147] width 194 height 20
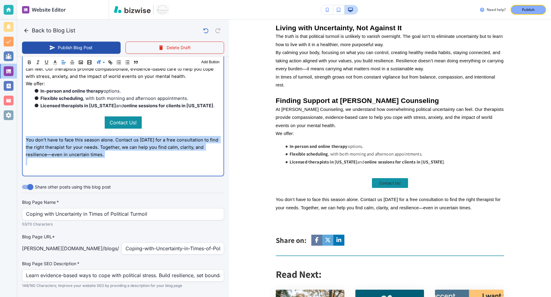
click at [100, 138] on span "You don’t have to face this season alone. Contact us [DATE] for a free consulta…" at bounding box center [123, 147] width 194 height 20
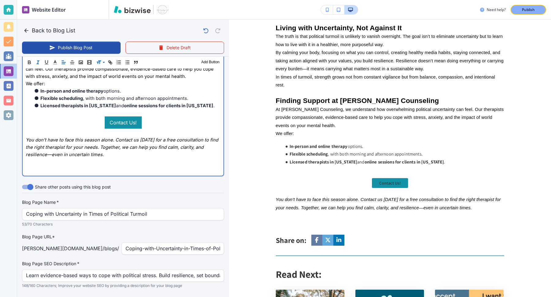
click at [114, 158] on p at bounding box center [123, 161] width 195 height 7
click at [111, 166] on p at bounding box center [123, 169] width 195 height 7
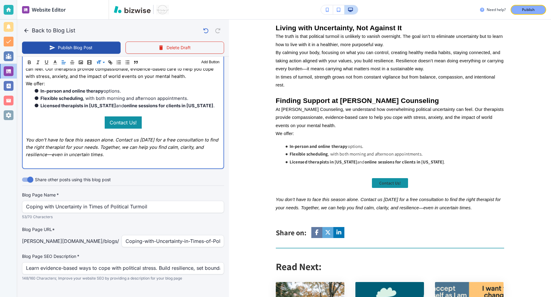
scroll to position [1218, 0]
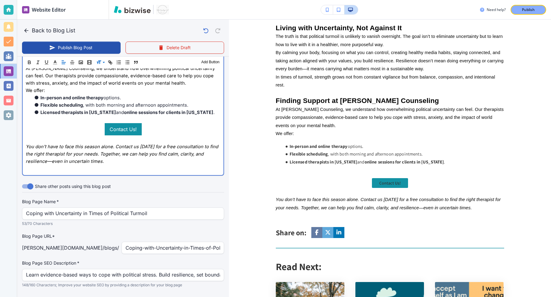
click at [50, 147] on span "You don’t have to face this season alone. Contact us [DATE] for a free consulta…" at bounding box center [123, 154] width 194 height 20
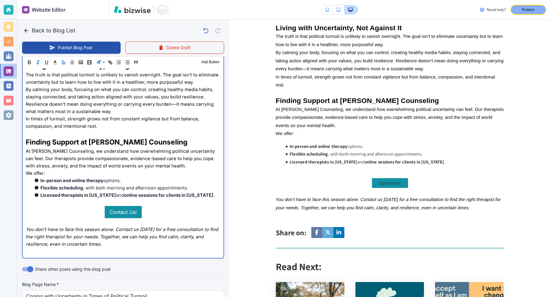
scroll to position [1132, 0]
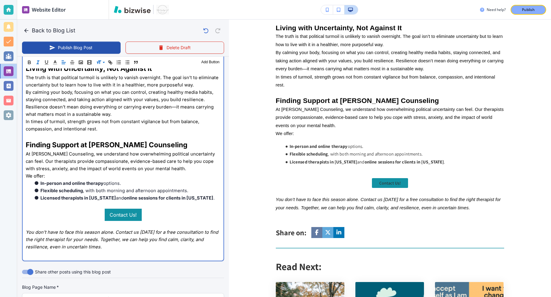
click at [117, 202] on p at bounding box center [123, 205] width 195 height 7
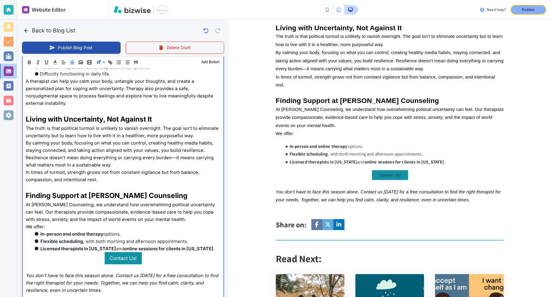
scroll to position [1073, 0]
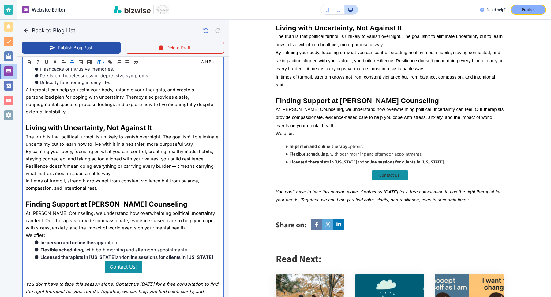
click at [124, 157] on p "By calming your body, focusing on what you can control, creating healthy media …" at bounding box center [123, 162] width 195 height 29
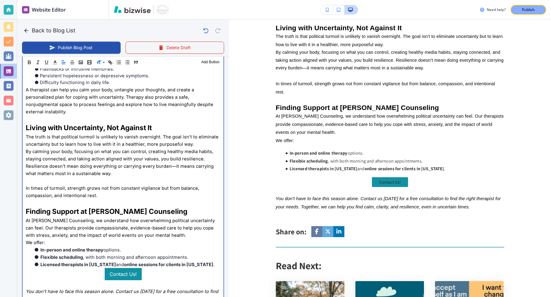
click at [199, 133] on p "The truth is that political turmoil is unlikely to vanish overnight. The goal i…" at bounding box center [123, 140] width 195 height 15
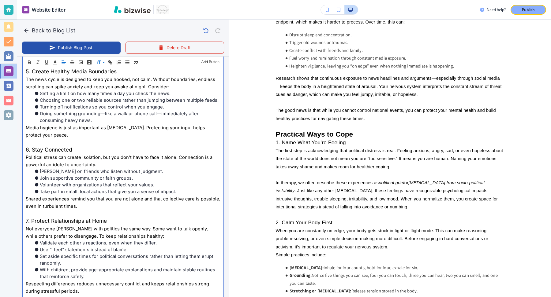
scroll to position [779, 0]
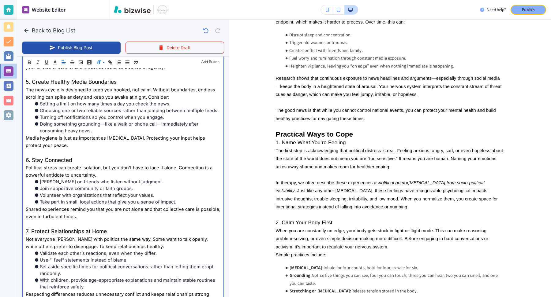
click at [83, 228] on span "7. Protect Relationships at Home" at bounding box center [66, 231] width 81 height 6
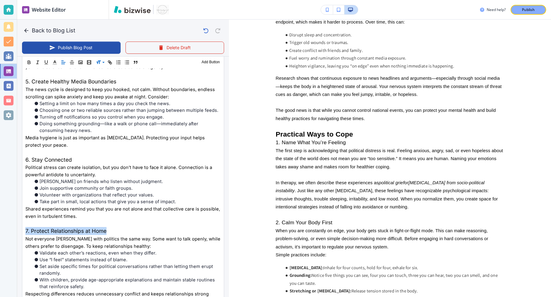
scroll to position [779, 0]
click at [104, 87] on span at bounding box center [105, 85] width 19 height 7
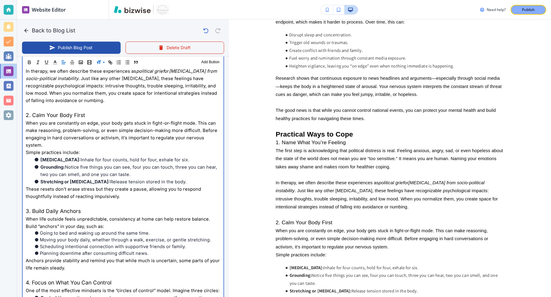
scroll to position [615, 0]
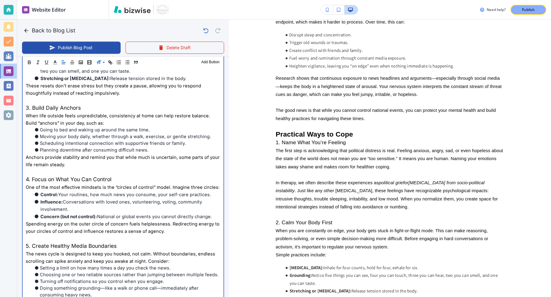
click at [71, 184] on span "One of the most effective mindsets is the “circles of control” model. Imagine t…" at bounding box center [123, 187] width 194 height 6
click at [73, 176] on span "4. Focus on What You Can Control" at bounding box center [69, 179] width 86 height 6
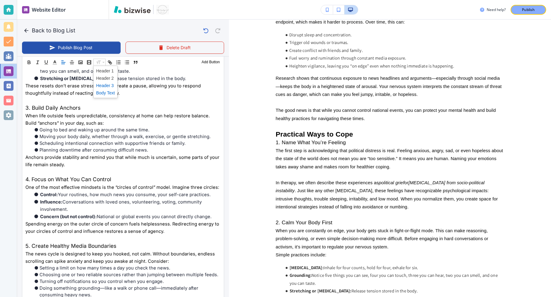
click at [101, 83] on span at bounding box center [105, 85] width 19 height 7
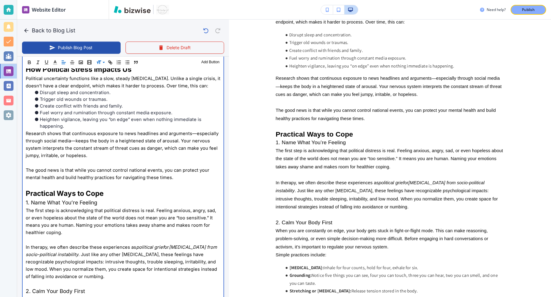
scroll to position [410, 0]
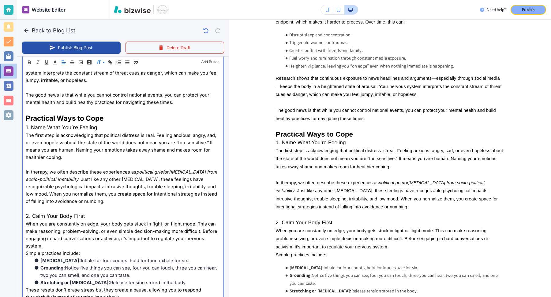
click at [67, 130] on p "1. Name What You’re Feeling" at bounding box center [123, 128] width 195 height 8
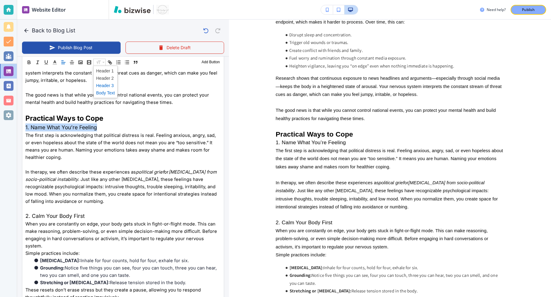
click at [105, 87] on span at bounding box center [105, 85] width 19 height 7
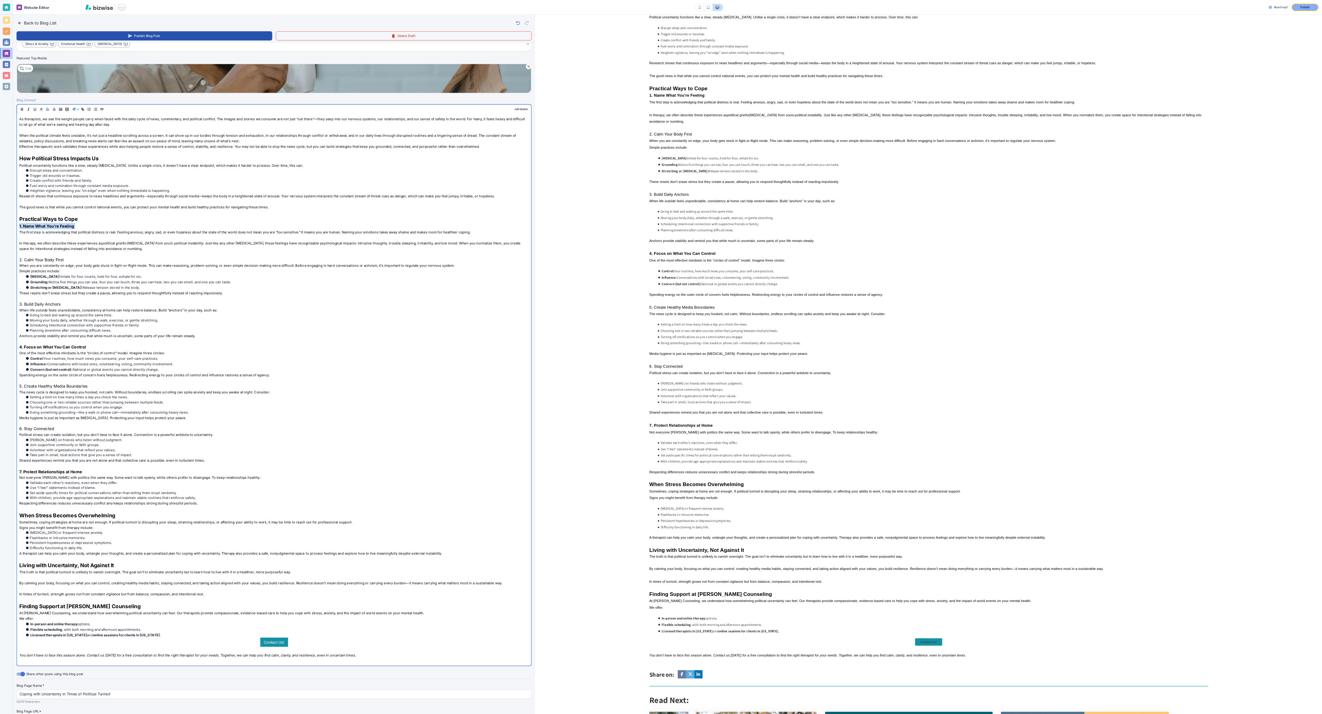
scroll to position [302, 0]
click at [45, 297] on span "2. Calm Your Body First" at bounding box center [55, 346] width 59 height 6
click at [102, 170] on span at bounding box center [105, 168] width 19 height 7
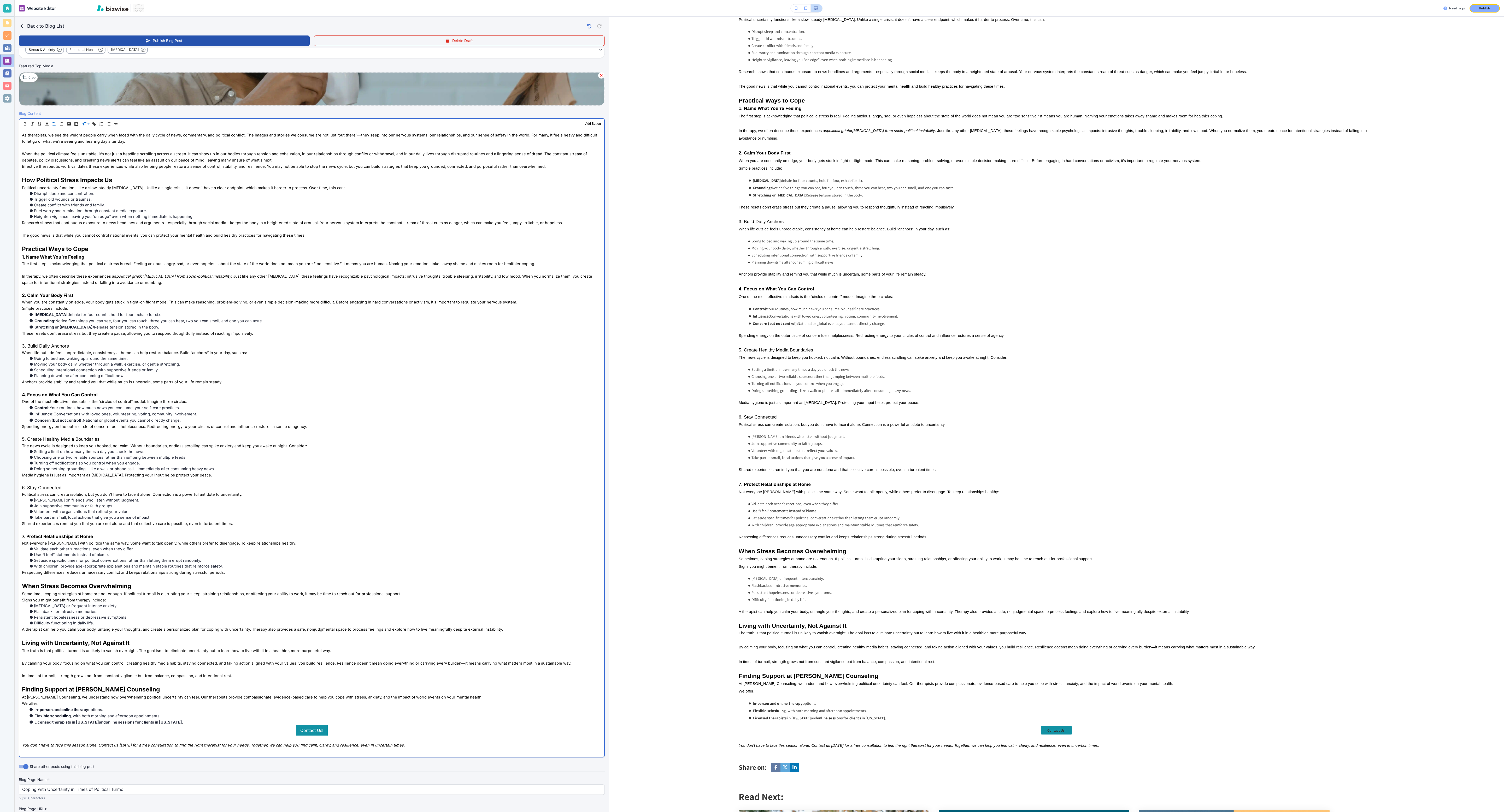
click at [44, 253] on span "3. Build Daily Anchors" at bounding box center [45, 345] width 47 height 5
click at [89, 147] on span at bounding box center [90, 143] width 16 height 6
click at [45, 253] on span "5. Create Healthy Media Boundaries" at bounding box center [61, 439] width 78 height 5
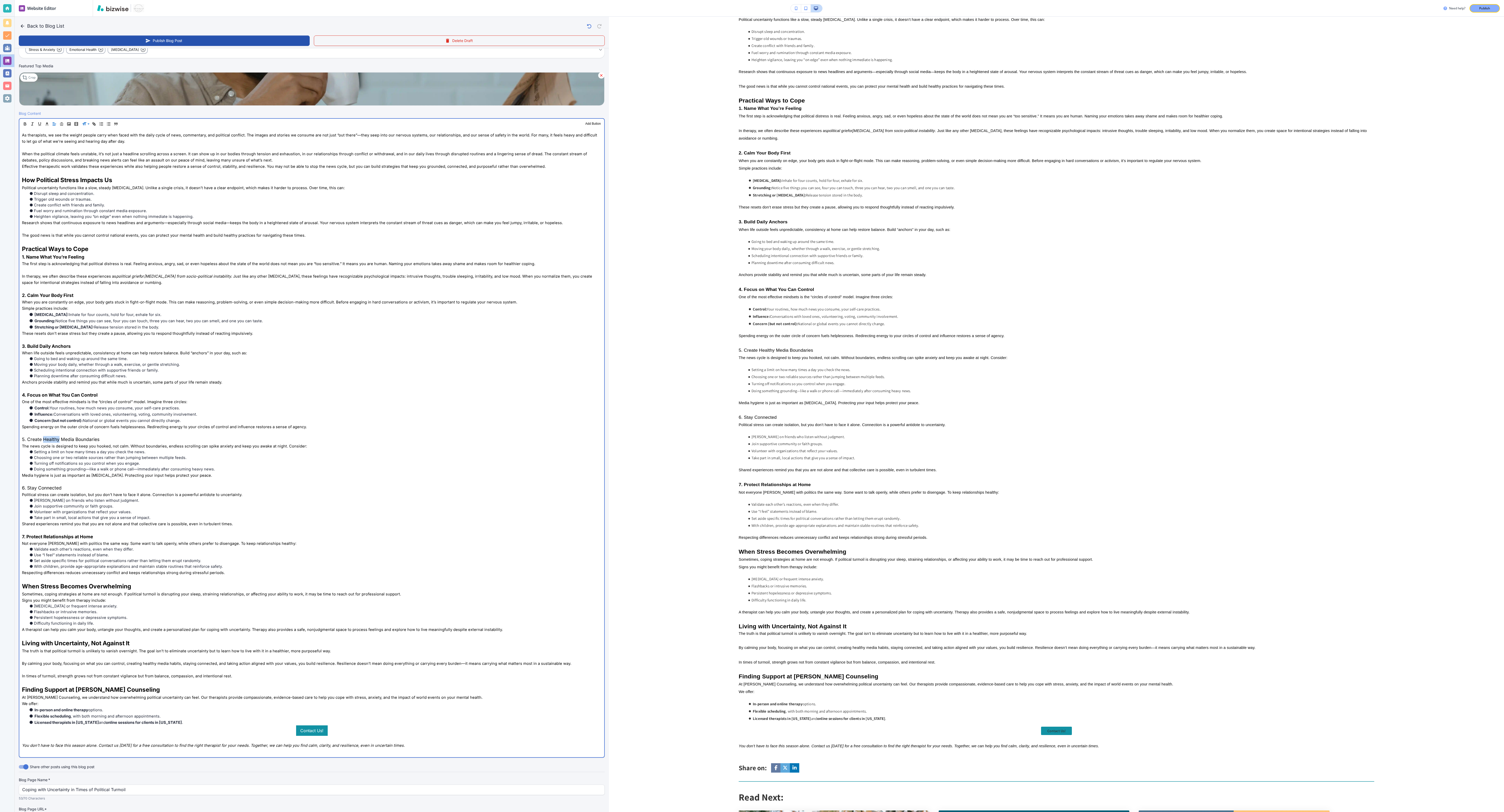
click at [45, 253] on span "5. Create Healthy Media Boundaries" at bounding box center [61, 439] width 78 height 5
click at [88, 144] on span at bounding box center [90, 143] width 16 height 6
click at [36, 253] on span "6. Stay Connected" at bounding box center [42, 488] width 40 height 5
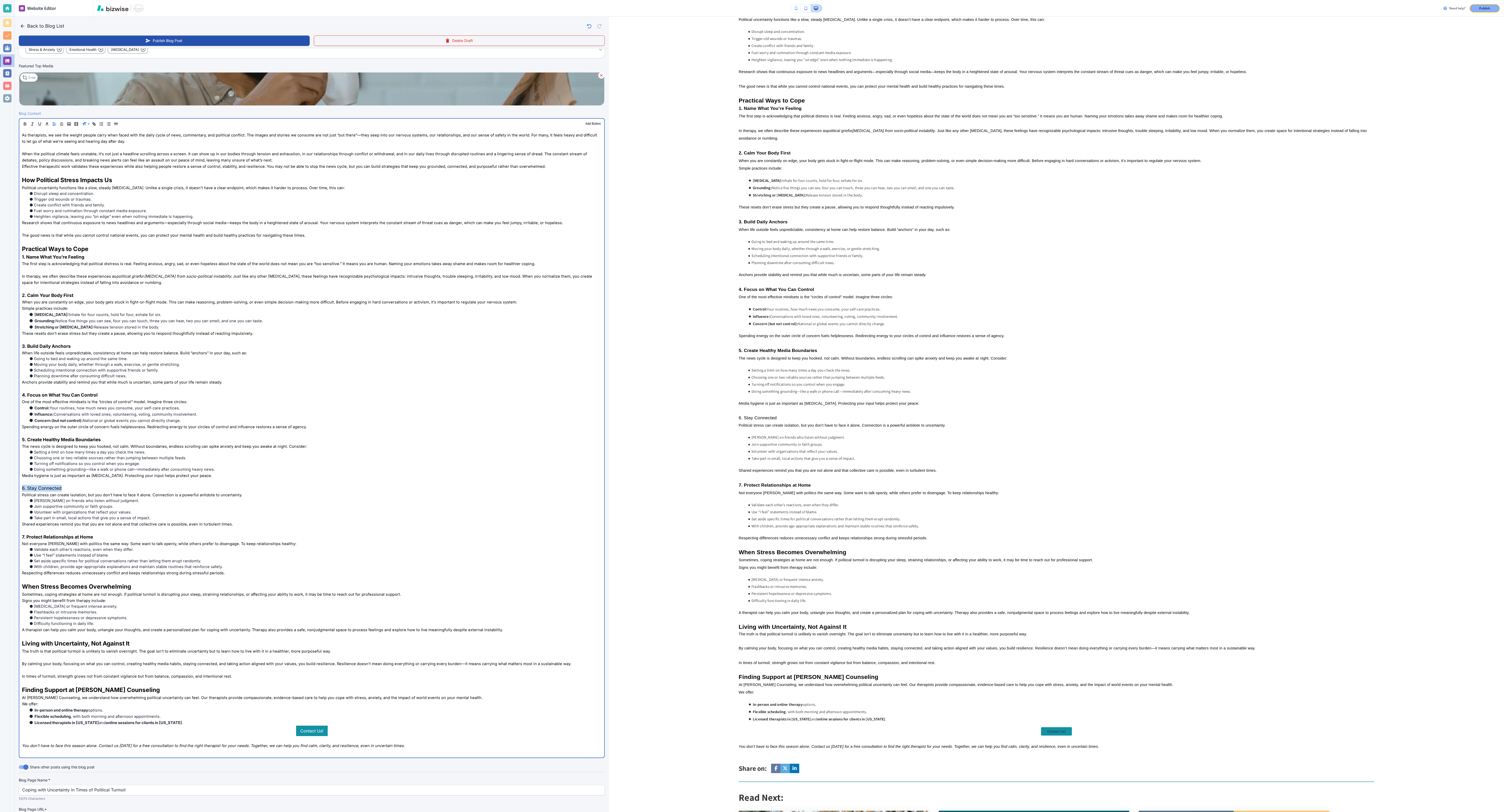
click at [36, 253] on span "6. Stay Connected" at bounding box center [42, 488] width 40 height 5
click at [86, 146] on span at bounding box center [90, 143] width 16 height 6
click at [184, 253] on p "Signs you might benefit from therapy include:" at bounding box center [311, 600] width 579 height 6
click at [97, 253] on span "Living with Uncertainty, Not Against It" at bounding box center [76, 644] width 107 height 7
click at [98, 253] on span "Finding Support at [PERSON_NAME] Counseling" at bounding box center [91, 690] width 138 height 7
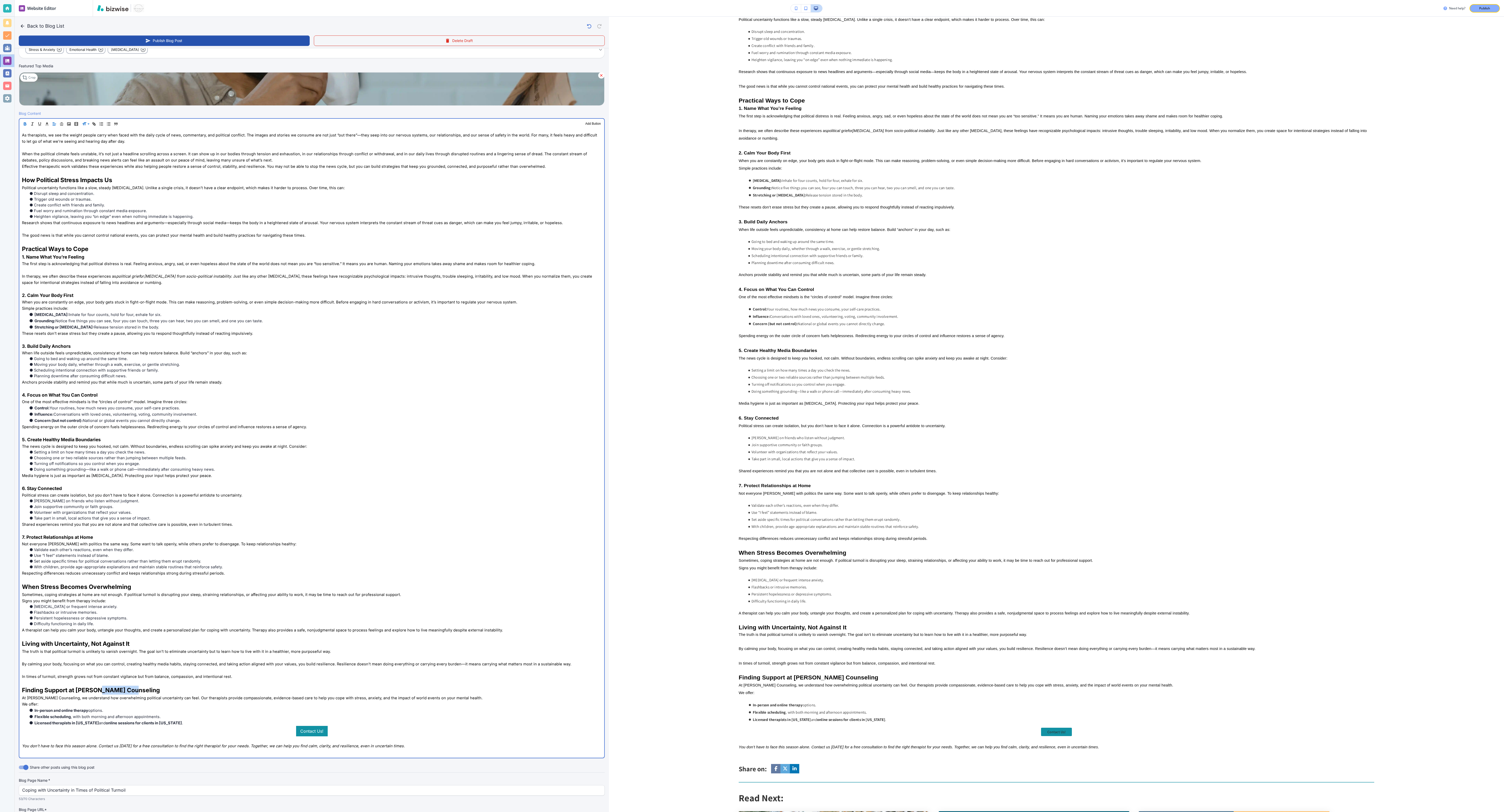
click at [98, 253] on span "Finding Support at [PERSON_NAME] Counseling" at bounding box center [91, 690] width 138 height 7
click at [95, 141] on span at bounding box center [90, 136] width 16 height 6
click at [56, 253] on span "Living with Uncertainty, Not Against It" at bounding box center [76, 644] width 107 height 7
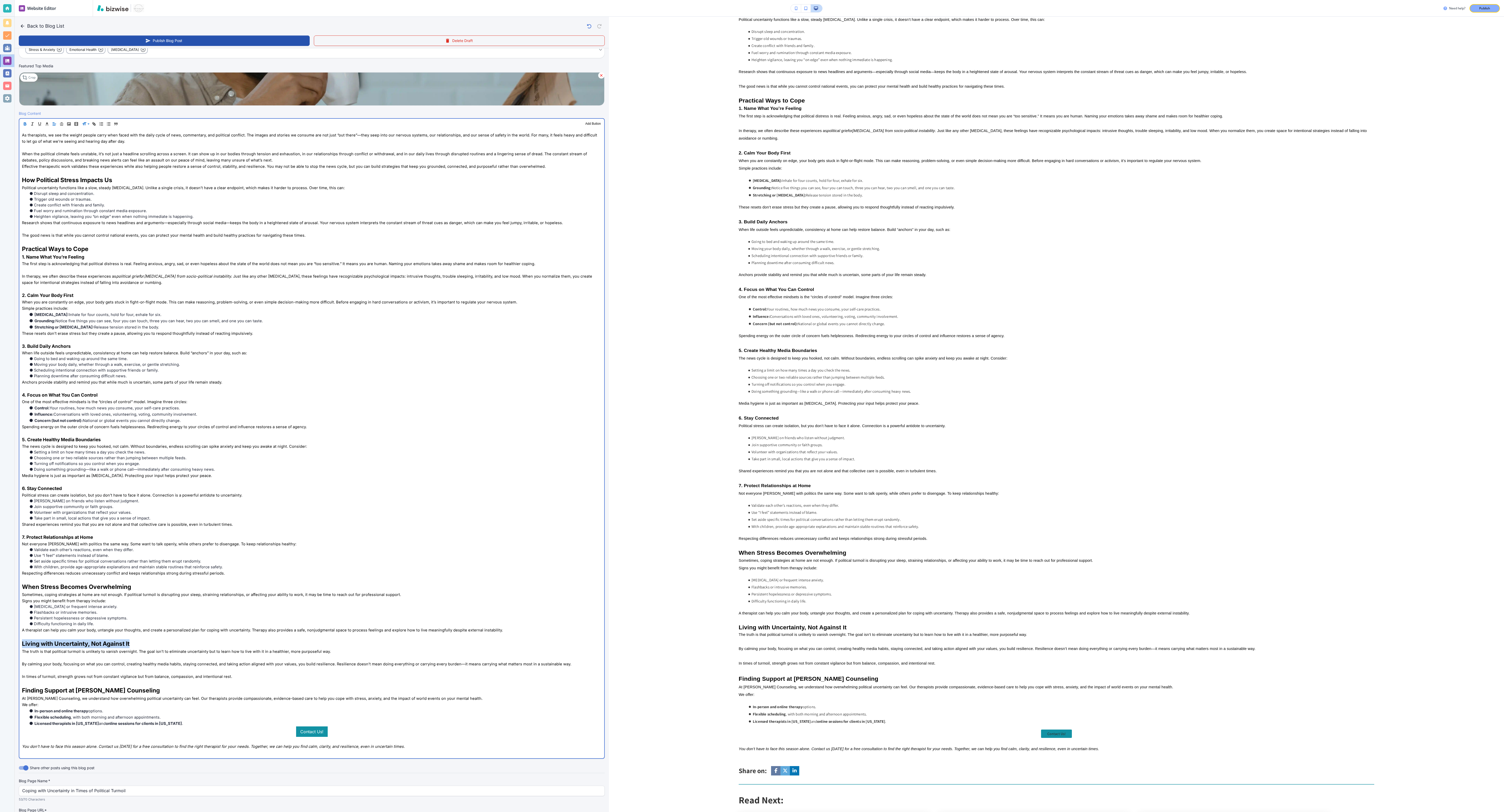
click at [56, 253] on span "Living with Uncertainty, Not Against It" at bounding box center [76, 644] width 107 height 7
click at [84, 140] on span at bounding box center [90, 136] width 16 height 6
click at [73, 183] on span "How Political Stress Impacts Us" at bounding box center [67, 180] width 90 height 7
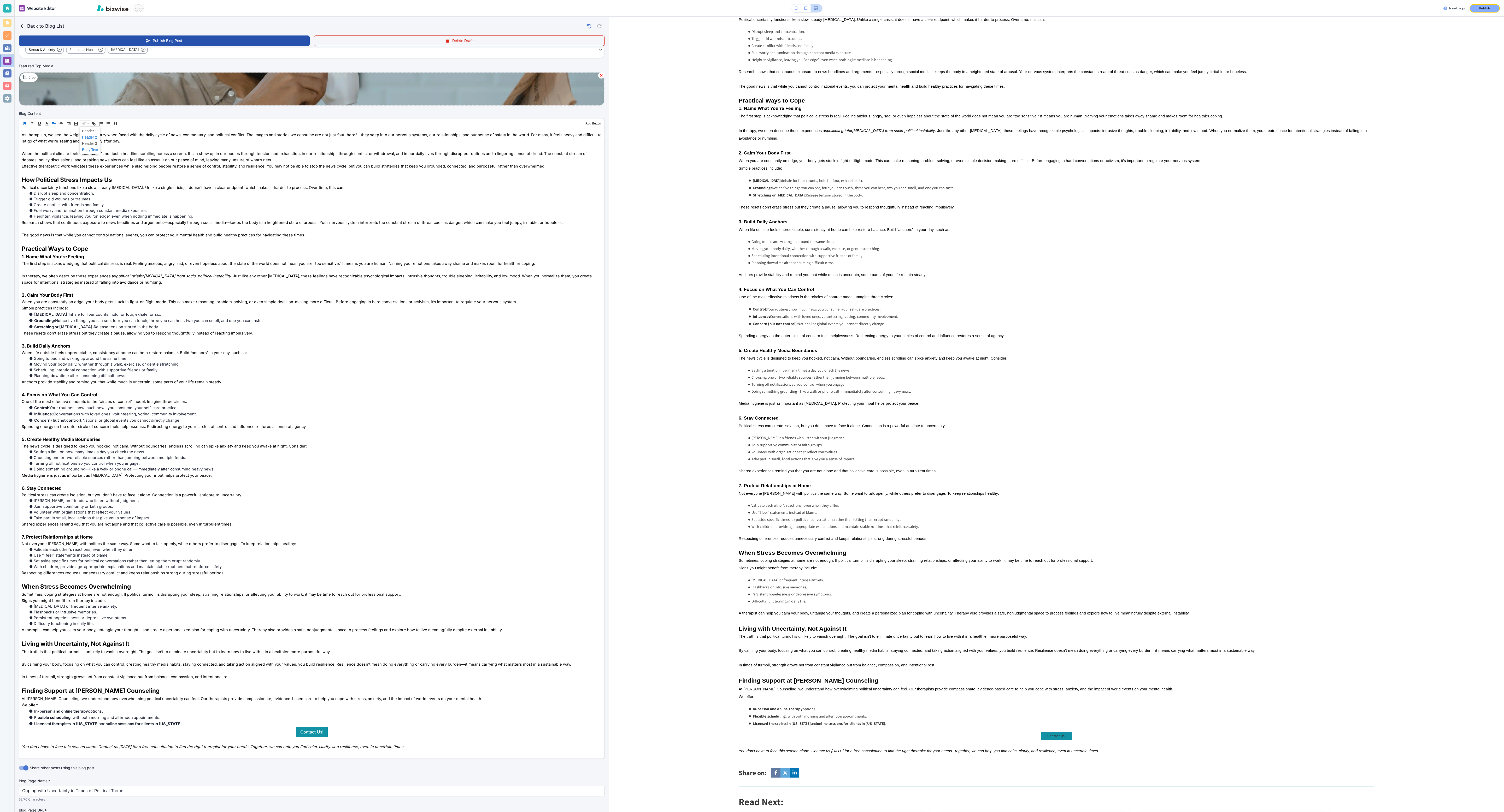
click at [85, 138] on span at bounding box center [90, 136] width 16 height 6
click at [60, 253] on span "Practical Ways to Cope" at bounding box center [55, 249] width 67 height 7
click at [87, 141] on span at bounding box center [90, 136] width 16 height 6
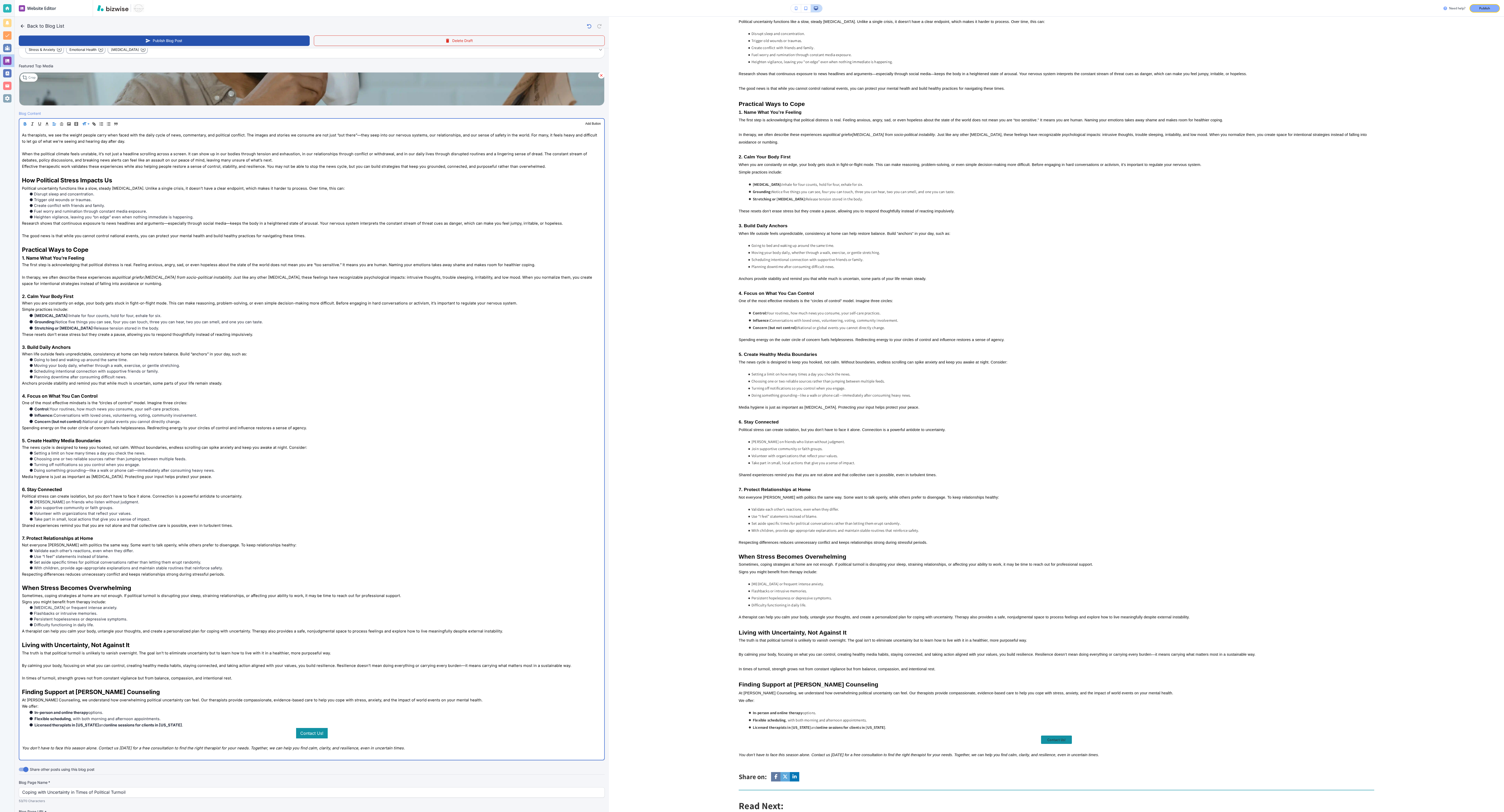
click at [61, 253] on span "Sometimes, coping strategies at home are not enough. If political turmoil is di…" at bounding box center [212, 596] width 379 height 5
click at [61, 253] on span "When Stress Becomes Overwhelming" at bounding box center [77, 588] width 109 height 7
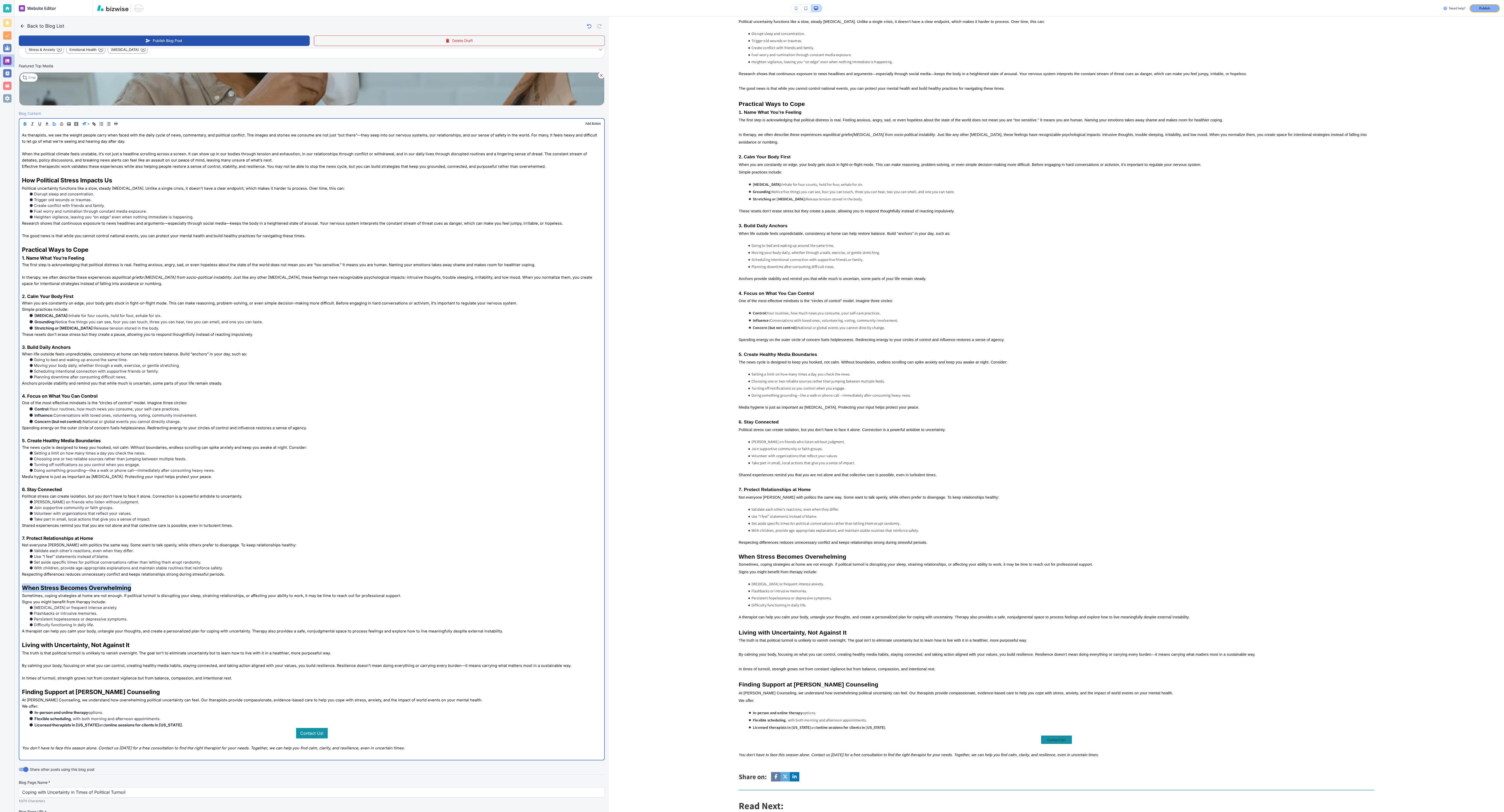
click at [61, 253] on span "When Stress Becomes Overwhelming" at bounding box center [77, 588] width 109 height 7
click at [90, 139] on span at bounding box center [90, 136] width 16 height 6
click at [76, 214] on span "Fuel worry and rumination through constant media exposure." at bounding box center [90, 212] width 113 height 5
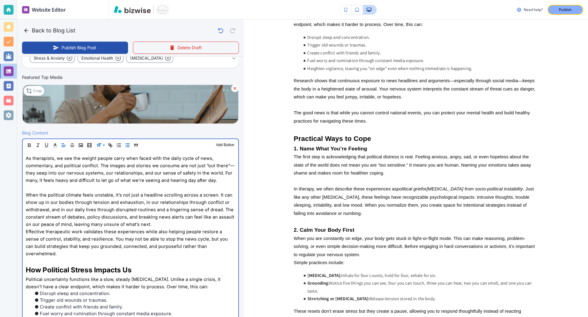
scroll to position [300, 0]
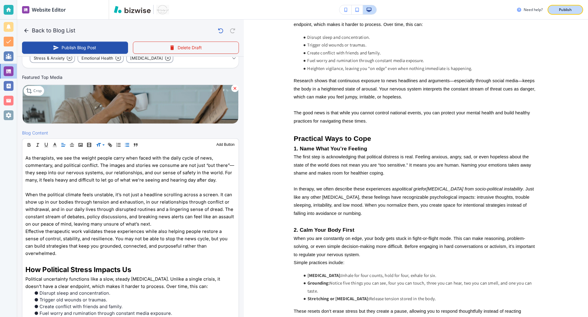
click at [551, 9] on button "Publish" at bounding box center [565, 10] width 36 height 10
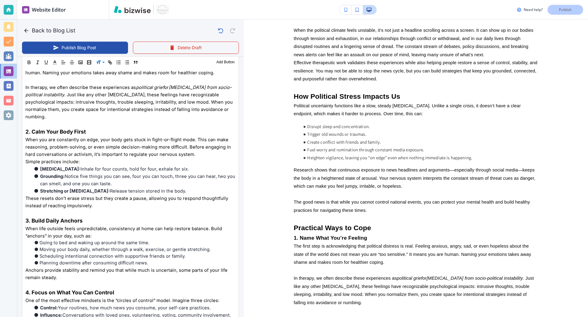
scroll to position [211, 0]
click at [55, 61] on icon "button" at bounding box center [55, 63] width 6 height 6
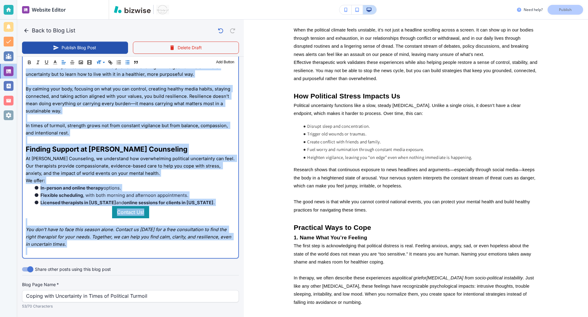
scroll to position [1153, 0]
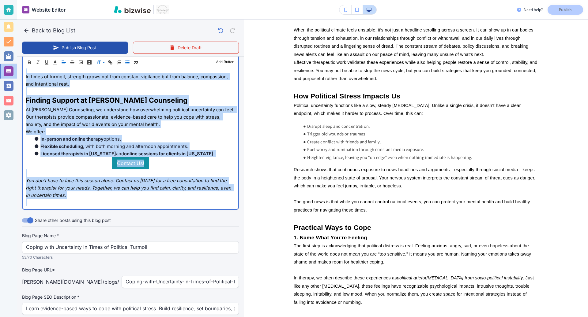
drag, startPoint x: 25, startPoint y: 168, endPoint x: 132, endPoint y: 316, distance: 183.1
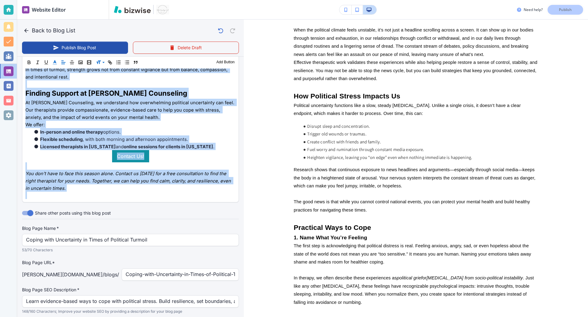
click at [54, 63] on icon "button" at bounding box center [55, 63] width 6 height 6
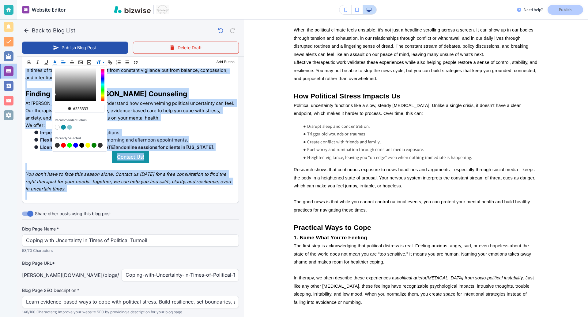
click at [81, 146] on button "button" at bounding box center [81, 145] width 5 height 5
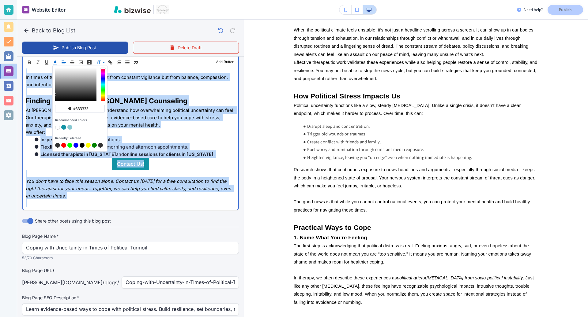
type input "#000000"
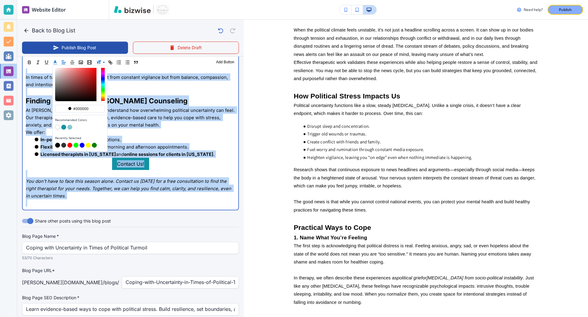
scroll to position [1153, 0]
click at [117, 137] on span "options." at bounding box center [111, 140] width 17 height 6
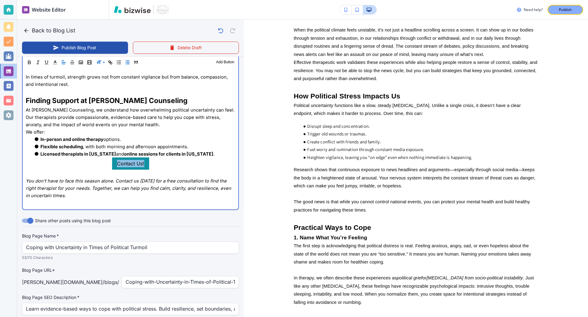
drag, startPoint x: 144, startPoint y: 135, endPoint x: 111, endPoint y: 136, distance: 32.7
click at [111, 158] on p "Contact Us!" at bounding box center [130, 164] width 209 height 12
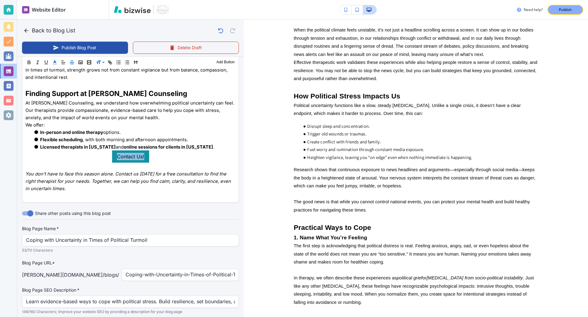
click at [54, 64] on icon "button" at bounding box center [55, 63] width 6 height 6
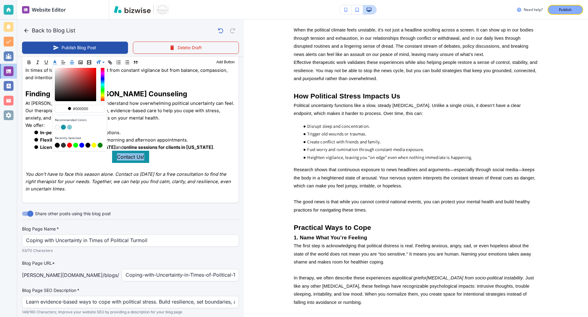
click at [69, 128] on button "button" at bounding box center [69, 127] width 5 height 5
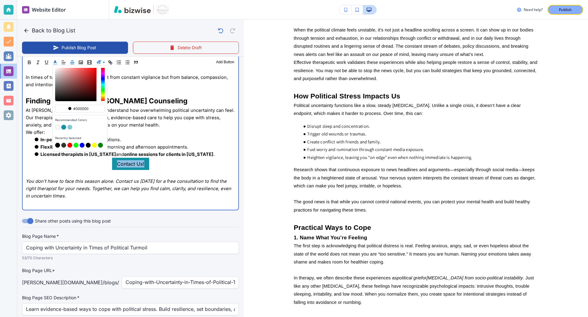
type input "#88c8d1"
click at [110, 177] on p "You don’t have to face this season alone. Contact us [DATE] for a free consulta…" at bounding box center [130, 188] width 209 height 22
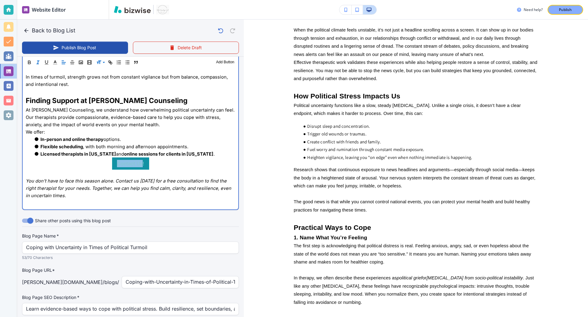
drag, startPoint x: 143, startPoint y: 135, endPoint x: 110, endPoint y: 135, distance: 32.7
click at [110, 158] on p "Contact Us!" at bounding box center [130, 164] width 209 height 12
click at [144, 158] on link "Contact Us!" at bounding box center [130, 164] width 37 height 12
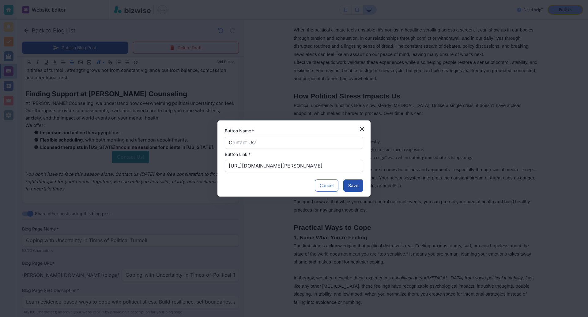
click at [209, 184] on div "Button Name   * Contact Us! Button Name   * Button Link   * [URL][DOMAIN_NAME][…" at bounding box center [294, 158] width 588 height 317
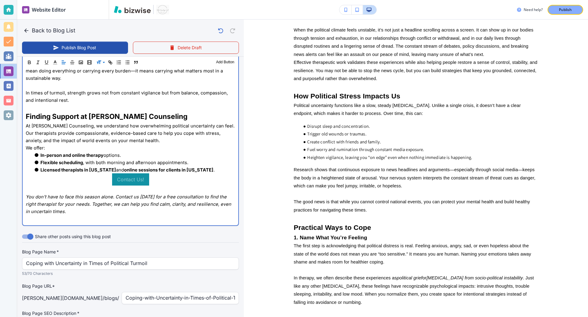
scroll to position [1153, 0]
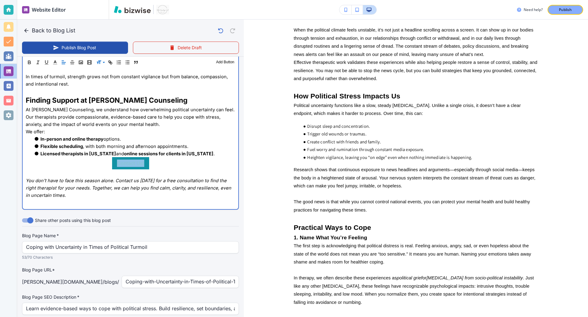
drag, startPoint x: 146, startPoint y: 134, endPoint x: 110, endPoint y: 133, distance: 35.5
click at [110, 157] on p "Contact Us!" at bounding box center [130, 163] width 209 height 12
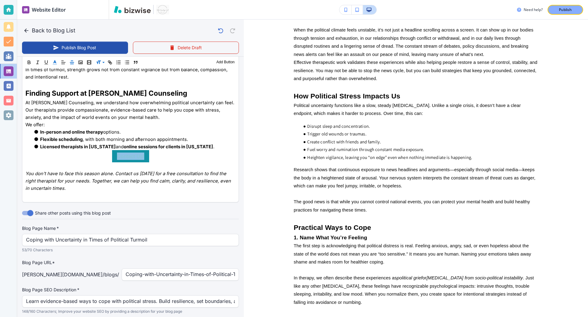
click at [57, 64] on icon "button" at bounding box center [55, 63] width 6 height 6
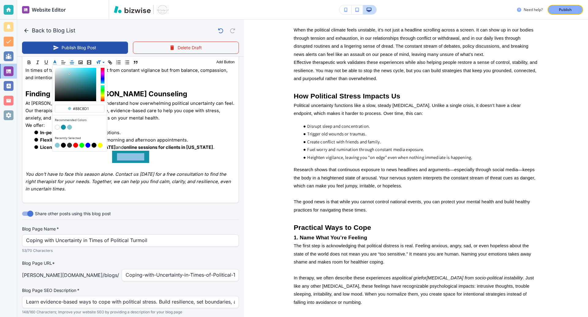
click at [57, 128] on button "button" at bounding box center [57, 127] width 5 height 5
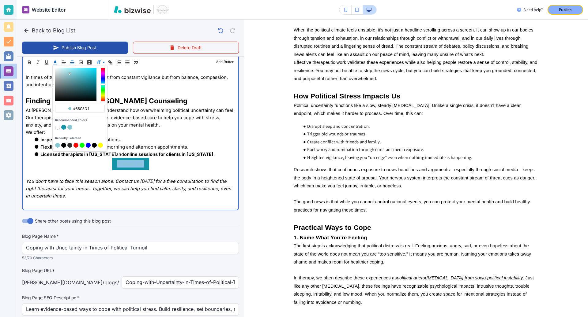
type input "#ffffff"
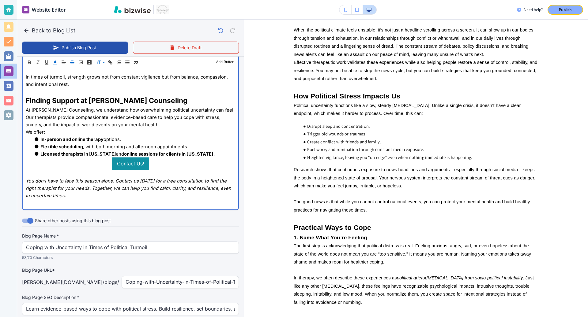
click at [50, 177] on p "You don’t have to face this season alone. Contact us [DATE] for a free consulta…" at bounding box center [130, 188] width 209 height 22
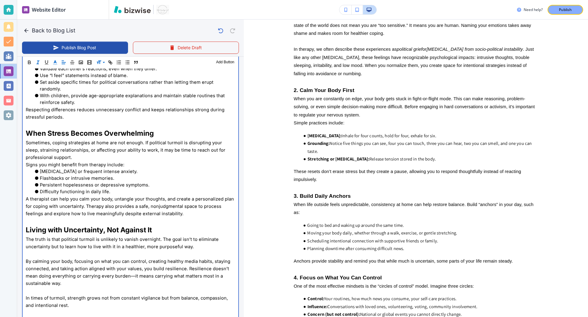
scroll to position [537, 0]
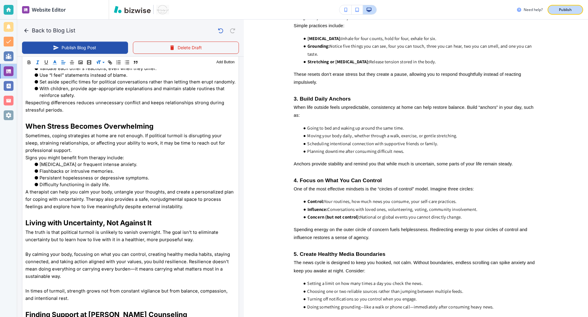
click at [551, 13] on button "Publish" at bounding box center [565, 10] width 36 height 10
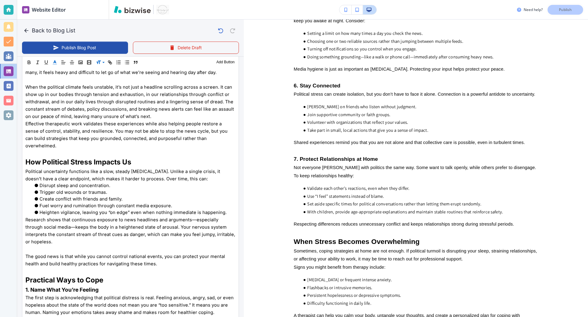
scroll to position [0, 0]
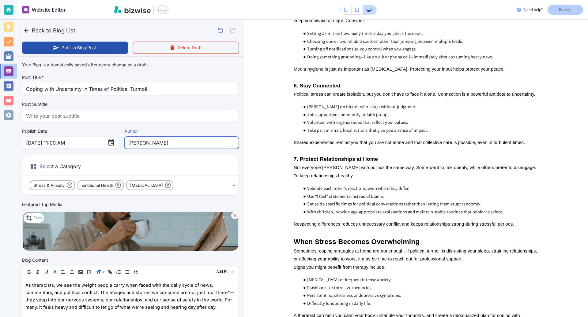
drag, startPoint x: 151, startPoint y: 142, endPoint x: 89, endPoint y: 137, distance: 62.3
click at [89, 137] on div "Publish Date [DATE] 11:00 AM ​ Author [PERSON_NAME] Author" at bounding box center [130, 138] width 217 height 21
click at [162, 170] on h6 "Select a Category" at bounding box center [130, 167] width 216 height 15
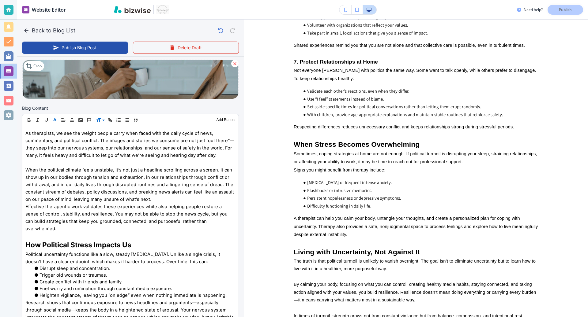
scroll to position [886, 0]
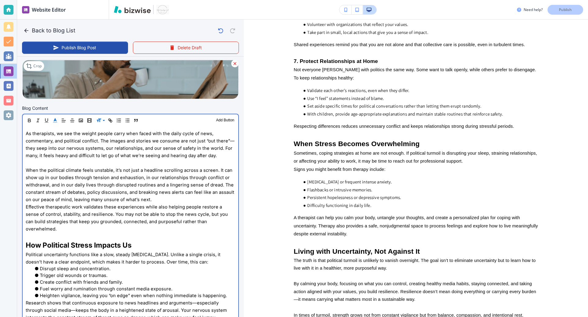
click at [229, 140] on span "As therapists, we see the weight people carry when faced with the daily cycle o…" at bounding box center [130, 145] width 209 height 28
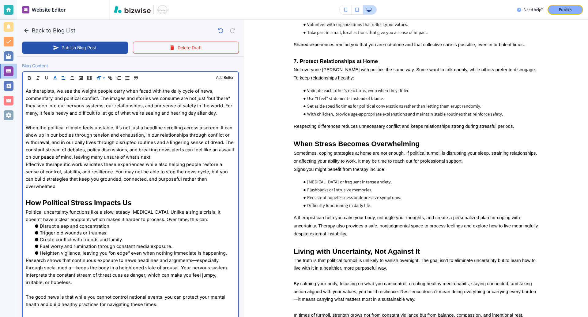
scroll to position [199, 0]
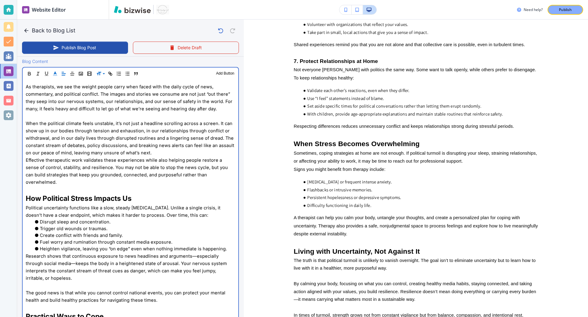
click at [186, 152] on p "When the political climate feels unstable, it’s not just a headline scrolling a…" at bounding box center [130, 138] width 209 height 37
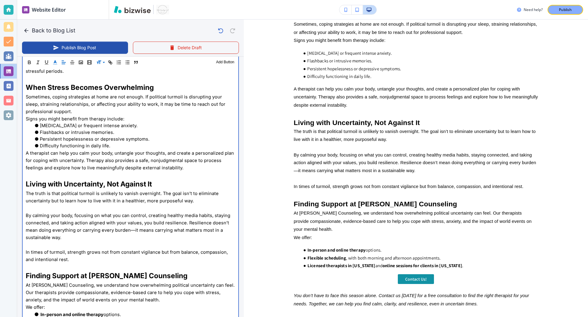
scroll to position [1047, 0]
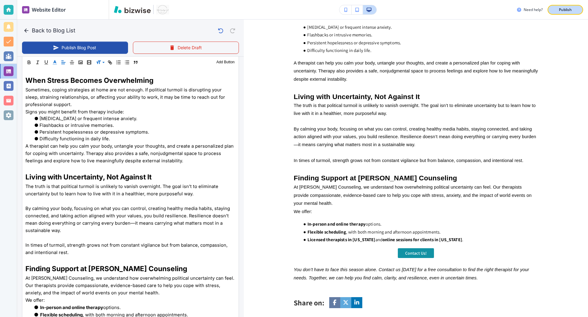
click at [551, 9] on div "Publish" at bounding box center [565, 10] width 20 height 6
click at [89, 44] on button "Publish Blog Post" at bounding box center [75, 48] width 106 height 12
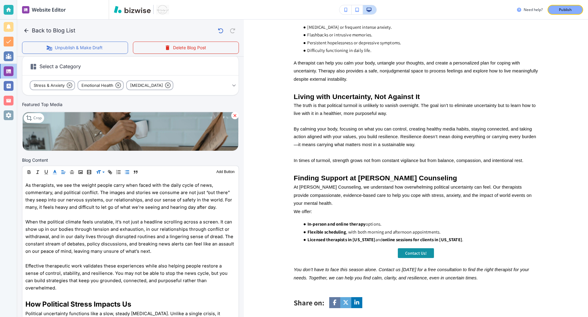
scroll to position [0, 0]
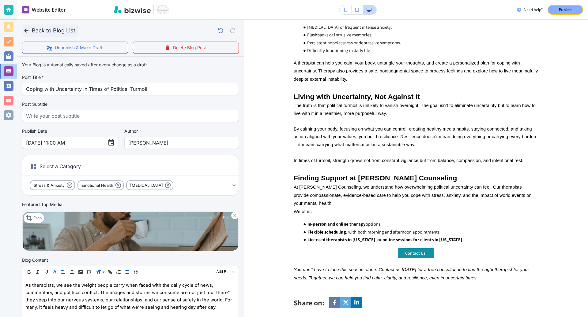
click at [28, 30] on icon "button" at bounding box center [26, 31] width 6 height 6
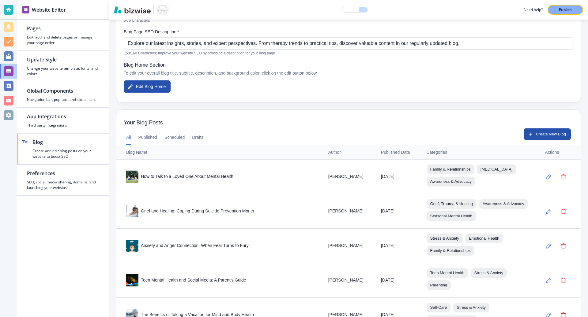
scroll to position [79, 0]
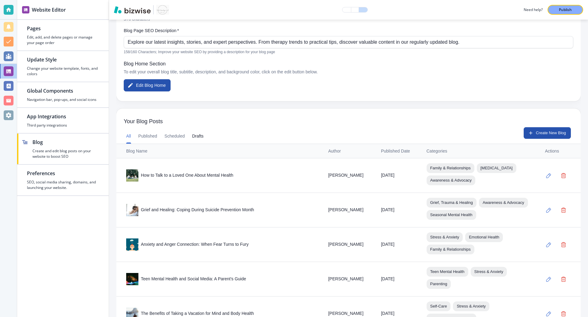
click at [198, 136] on button "Drafts" at bounding box center [197, 136] width 11 height 15
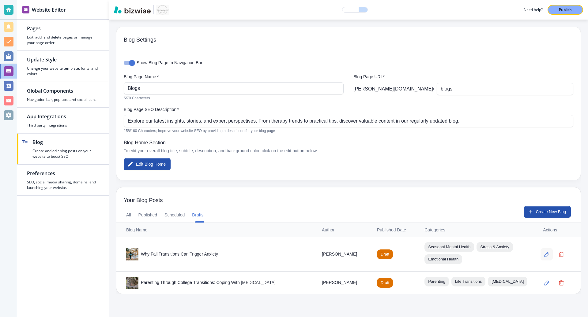
click at [548, 256] on icon "button" at bounding box center [546, 254] width 5 height 5
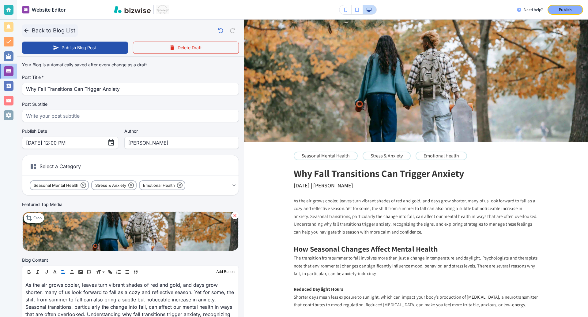
click at [28, 31] on icon "button" at bounding box center [26, 31] width 6 height 6
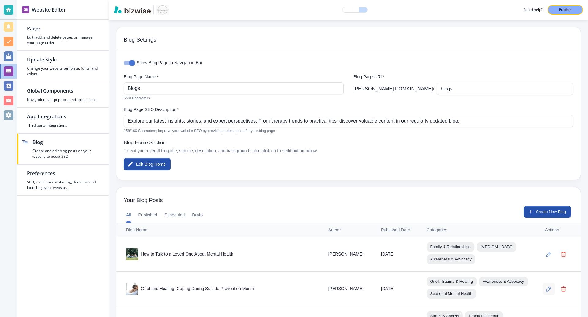
click at [549, 292] on icon "button" at bounding box center [548, 289] width 5 height 5
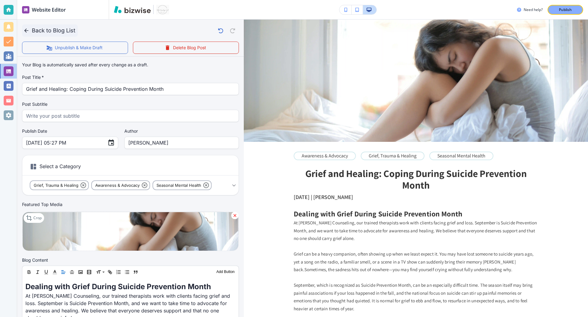
click at [28, 33] on icon "button" at bounding box center [26, 31] width 6 height 6
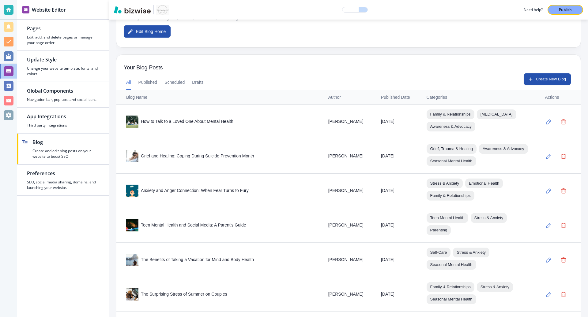
scroll to position [133, 0]
click at [181, 82] on button "Scheduled" at bounding box center [174, 82] width 20 height 15
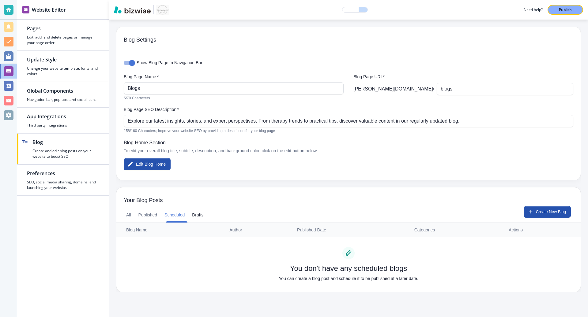
click at [194, 216] on div "All Published Scheduled Drafts" at bounding box center [164, 215] width 77 height 15
click at [202, 219] on button "Drafts" at bounding box center [197, 215] width 11 height 15
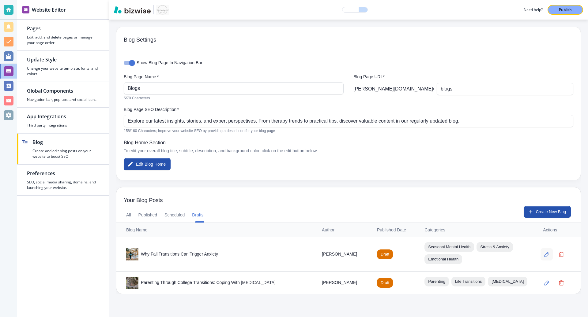
click at [549, 256] on icon "button" at bounding box center [546, 254] width 5 height 5
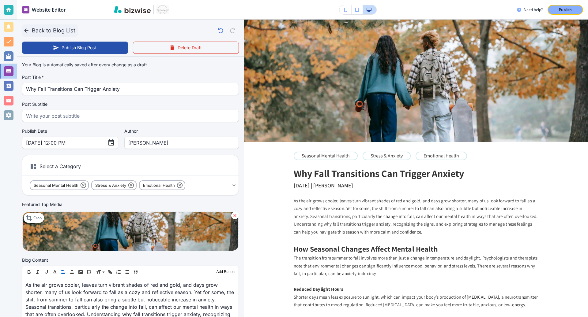
click at [25, 31] on icon "button" at bounding box center [26, 30] width 4 height 4
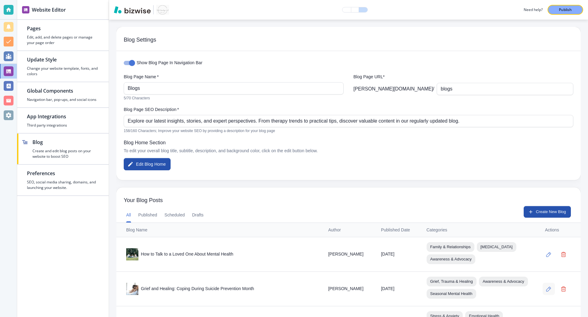
click at [548, 292] on icon "button" at bounding box center [548, 289] width 5 height 5
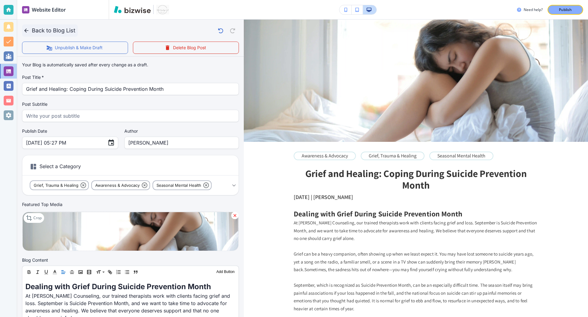
click at [26, 30] on icon "button" at bounding box center [26, 31] width 6 height 6
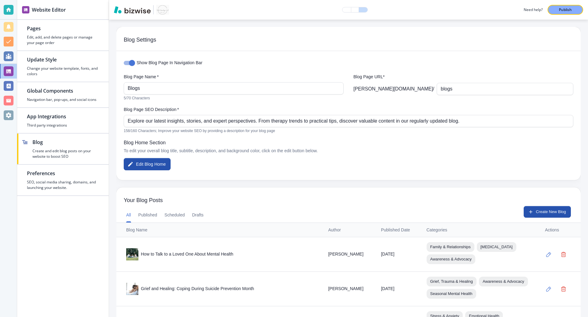
scroll to position [79, 0]
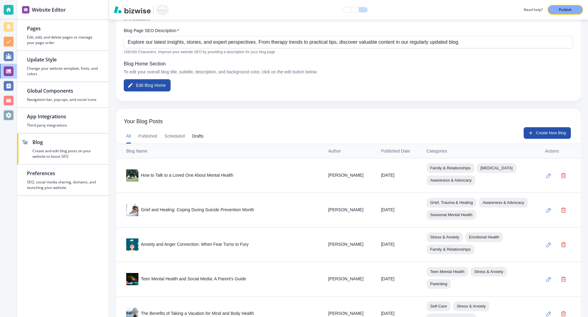
click at [201, 134] on button "Drafts" at bounding box center [197, 136] width 11 height 15
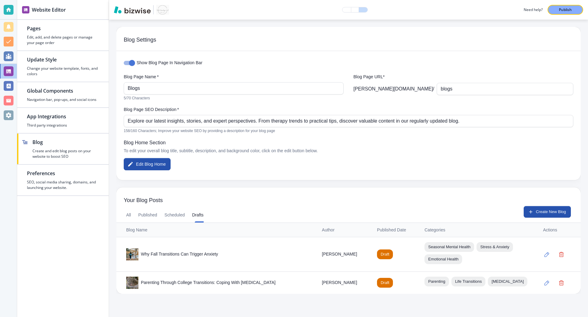
scroll to position [0, 0]
click at [548, 255] on icon "button" at bounding box center [546, 254] width 5 height 5
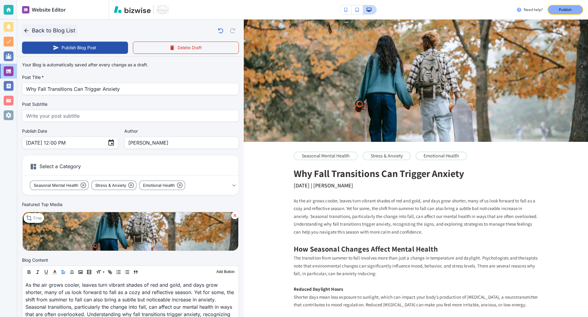
click at [27, 29] on icon "button" at bounding box center [26, 31] width 6 height 6
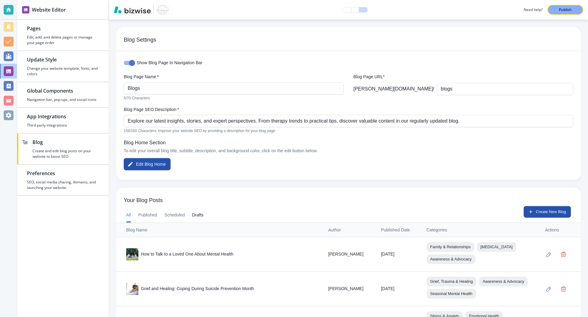
click at [199, 216] on button "Drafts" at bounding box center [197, 215] width 11 height 15
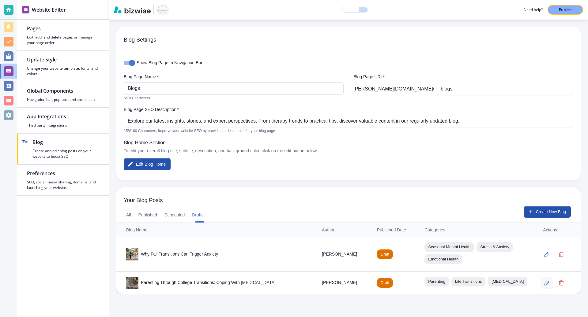
click at [549, 289] on button "button" at bounding box center [546, 283] width 12 height 12
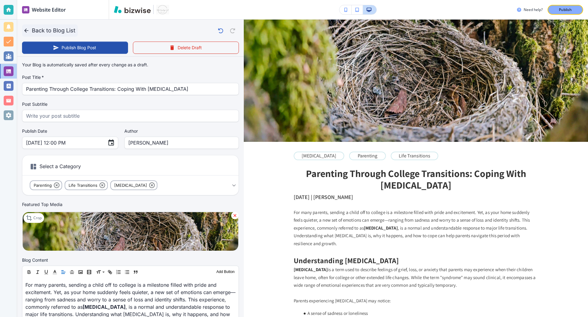
click at [24, 29] on icon "button" at bounding box center [26, 31] width 6 height 6
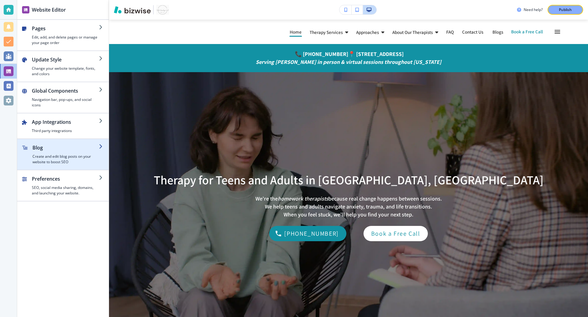
click at [71, 155] on h4 "Create and edit blog posts on your website to boost SEO" at bounding box center [65, 159] width 66 height 11
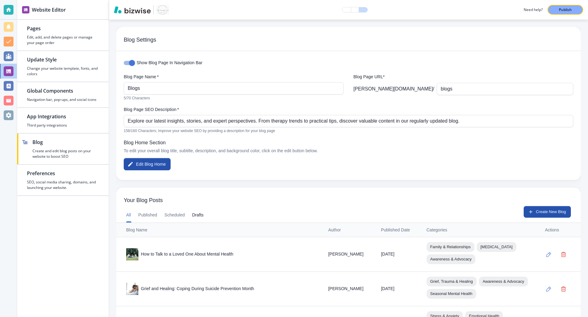
click at [201, 214] on button "Drafts" at bounding box center [197, 215] width 11 height 15
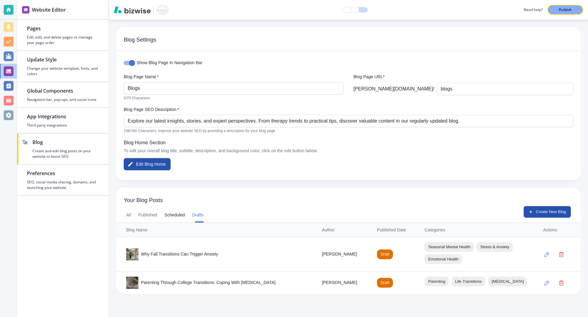
click at [170, 216] on button "Scheduled" at bounding box center [174, 215] width 20 height 15
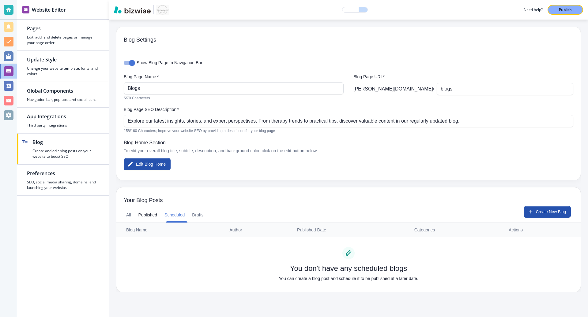
click at [145, 213] on button "Published" at bounding box center [147, 215] width 19 height 15
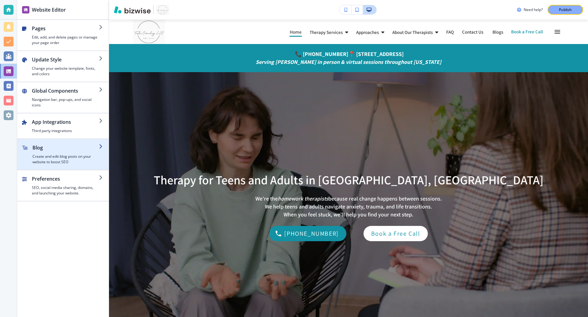
click at [89, 152] on div "button" at bounding box center [65, 152] width 66 height 2
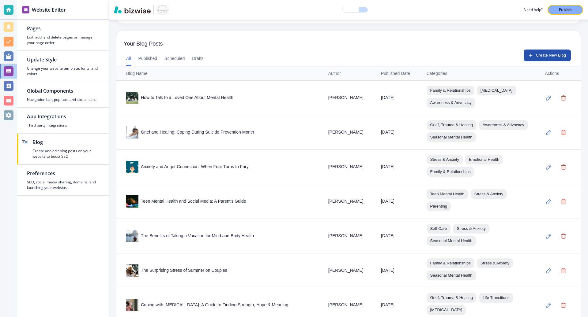
scroll to position [156, 0]
click at [403, 74] on th "Published Date" at bounding box center [399, 74] width 46 height 14
click at [146, 59] on button "Published" at bounding box center [147, 59] width 19 height 15
click at [124, 59] on div "All Published Scheduled Drafts Create New Blog" at bounding box center [348, 58] width 464 height 17
click at [130, 59] on button "All" at bounding box center [128, 59] width 5 height 15
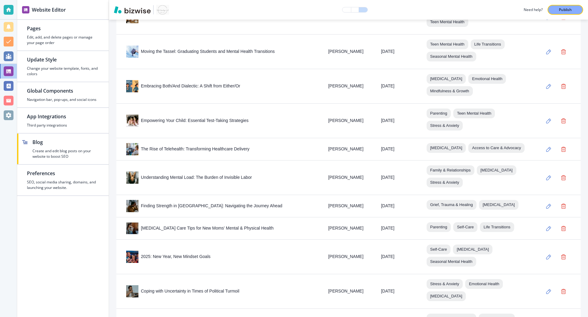
scroll to position [558, 0]
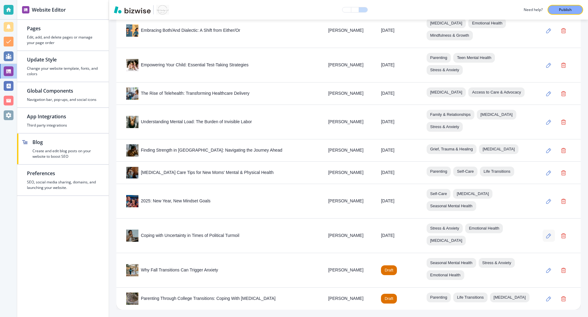
click at [552, 230] on button "button" at bounding box center [548, 236] width 12 height 12
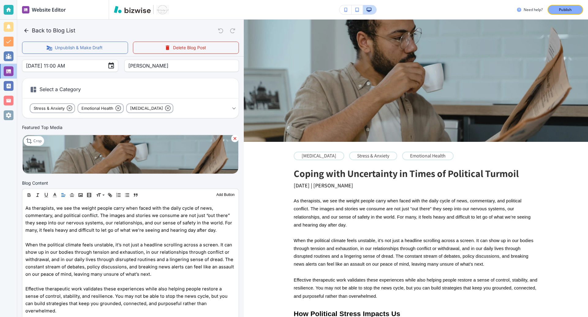
scroll to position [74, 0]
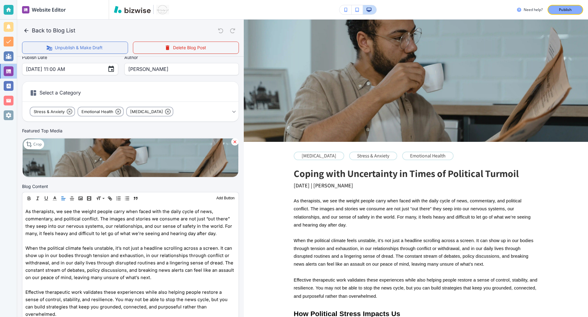
click at [107, 46] on button "Unpublish & Make Draft" at bounding box center [75, 48] width 106 height 12
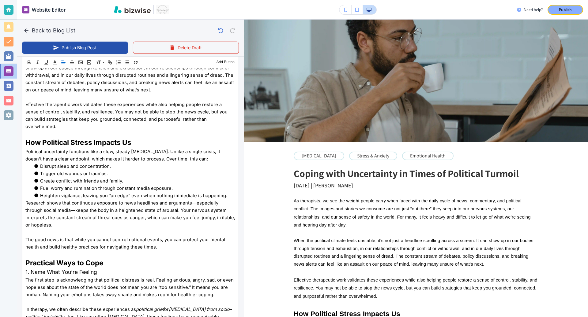
scroll to position [275, 0]
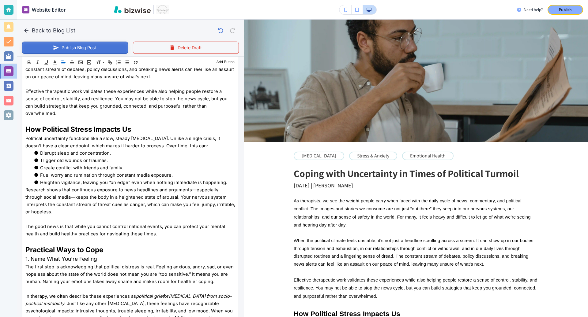
click at [107, 50] on button "Publish Blog Post" at bounding box center [75, 48] width 106 height 12
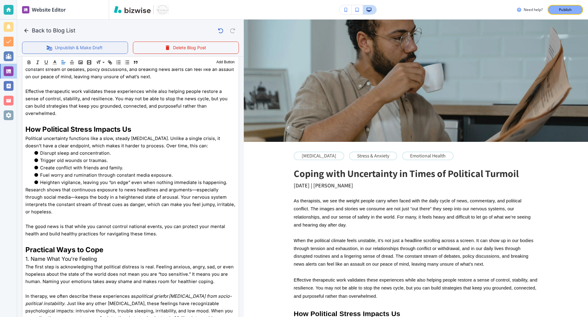
scroll to position [275, 0]
click at [570, 6] on button "Publish" at bounding box center [565, 10] width 36 height 10
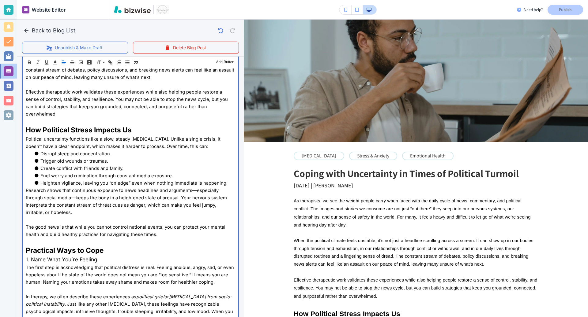
scroll to position [275, 0]
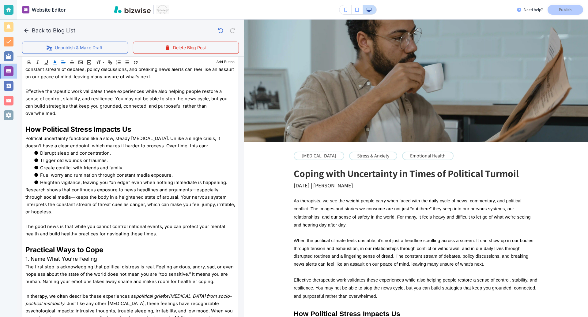
click at [54, 63] on icon "button" at bounding box center [55, 63] width 6 height 6
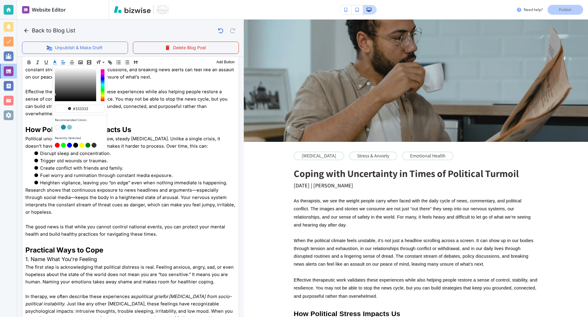
scroll to position [82, 0]
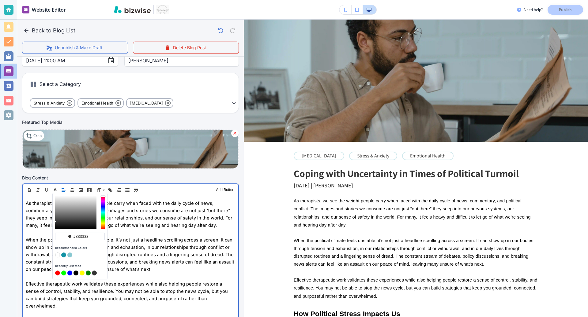
click at [109, 221] on p "As therapists, we see the weight people carry when faced with the daily cycle o…" at bounding box center [130, 214] width 209 height 29
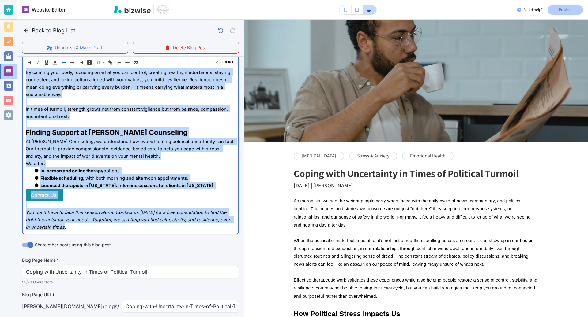
scroll to position [1165, 0]
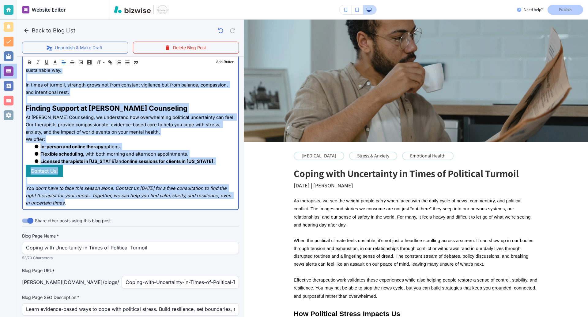
drag, startPoint x: 26, startPoint y: 202, endPoint x: 180, endPoint y: 317, distance: 192.4
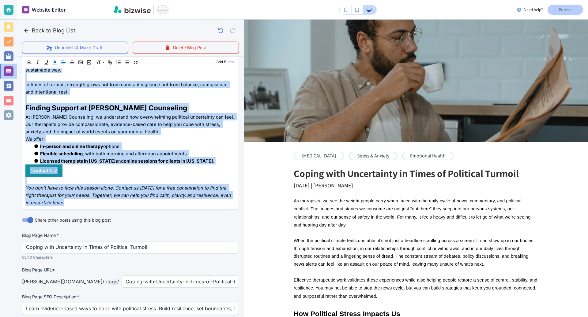
click at [54, 63] on icon "button" at bounding box center [55, 63] width 6 height 6
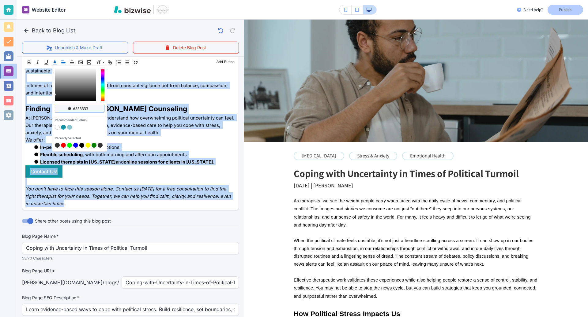
click at [69, 109] on div "button" at bounding box center [69, 108] width 3 height 3
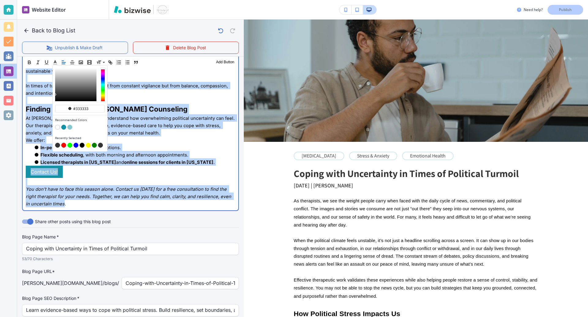
click at [108, 187] on span "You don’t have to face this season alone. Contact us [DATE] for a free consulta…" at bounding box center [129, 197] width 207 height 20
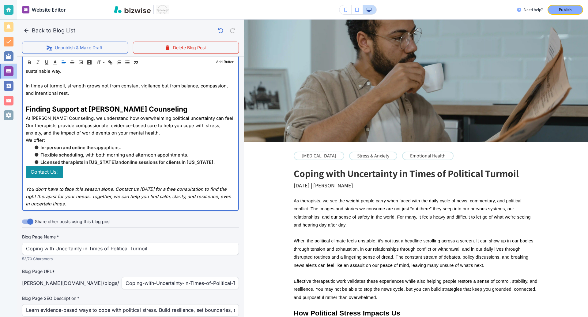
scroll to position [1164, 0]
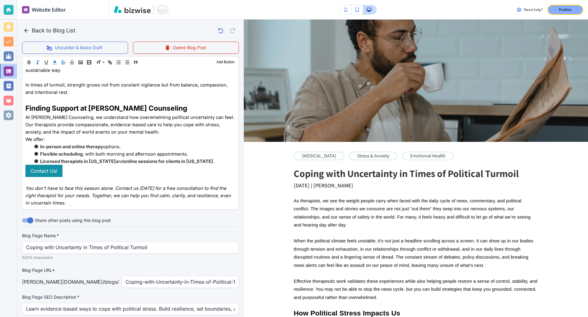
click at [57, 63] on icon "button" at bounding box center [55, 63] width 6 height 6
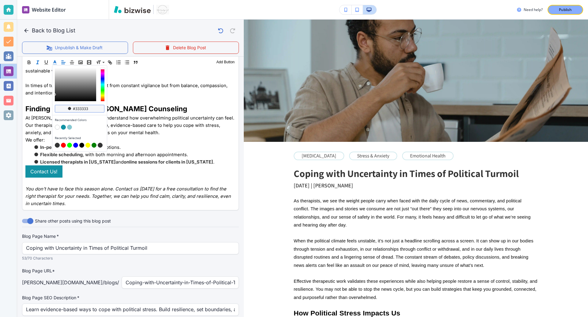
click at [77, 109] on input "#333333" at bounding box center [82, 109] width 21 height 5
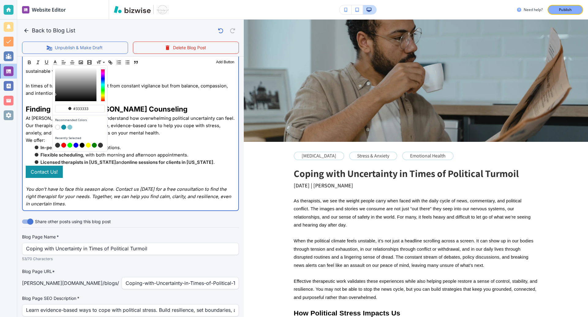
scroll to position [117, 0]
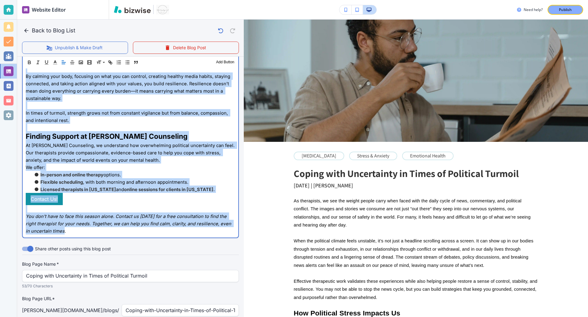
scroll to position [1153, 0]
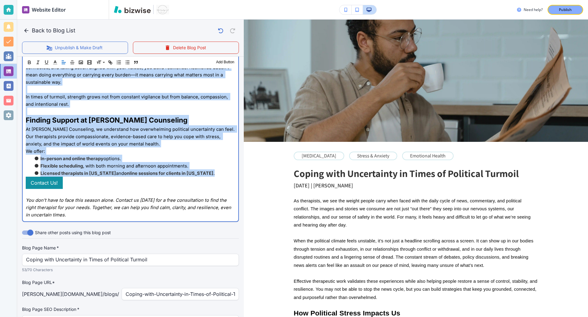
drag, startPoint x: 25, startPoint y: 170, endPoint x: 220, endPoint y: 144, distance: 196.7
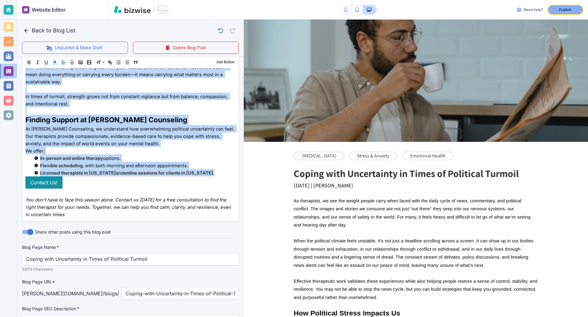
click at [54, 61] on polyline "button" at bounding box center [55, 62] width 2 height 2
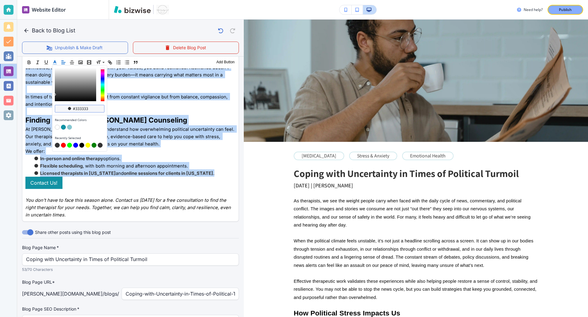
click at [64, 107] on div "#333333" at bounding box center [80, 109] width 50 height 8
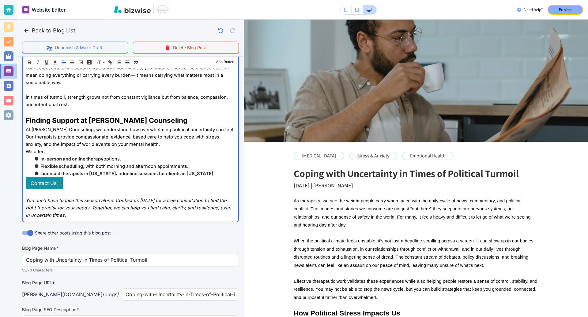
click at [188, 197] on p "You don’t have to face this season alone. Contact us [DATE] for a free consulta…" at bounding box center [130, 208] width 209 height 22
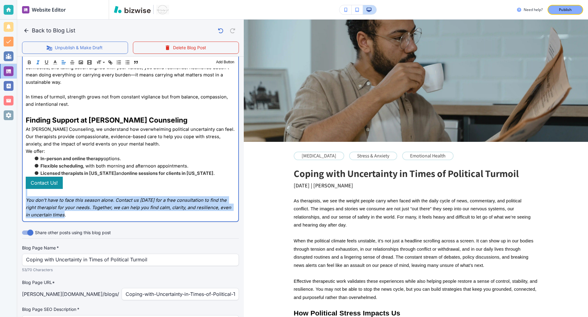
drag, startPoint x: 164, startPoint y: 183, endPoint x: 13, endPoint y: 163, distance: 152.2
click at [13, 163] on div "Website Editor Pages Edit, add, and delete pages or manage your page order Upda…" at bounding box center [294, 158] width 588 height 317
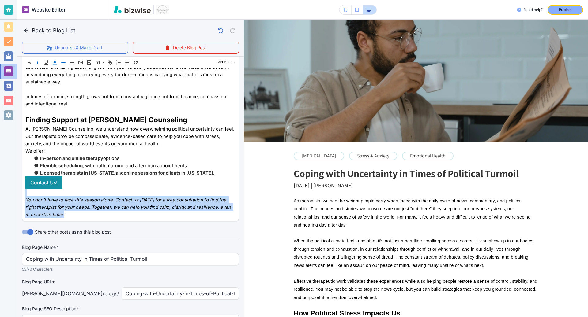
click at [57, 65] on icon "button" at bounding box center [55, 63] width 6 height 6
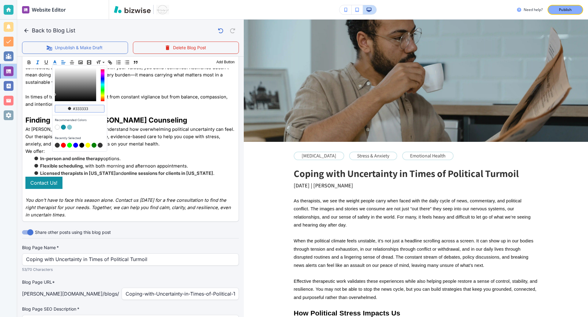
click at [77, 110] on input "#333333" at bounding box center [82, 109] width 21 height 5
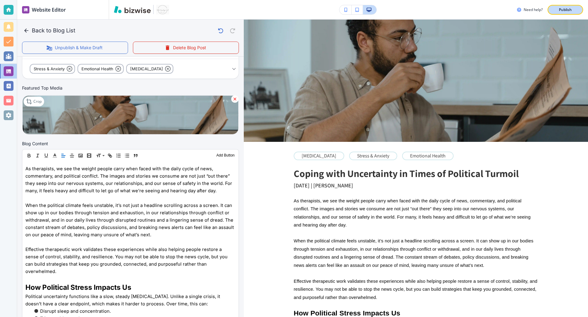
click at [558, 10] on div "Publish" at bounding box center [565, 10] width 20 height 6
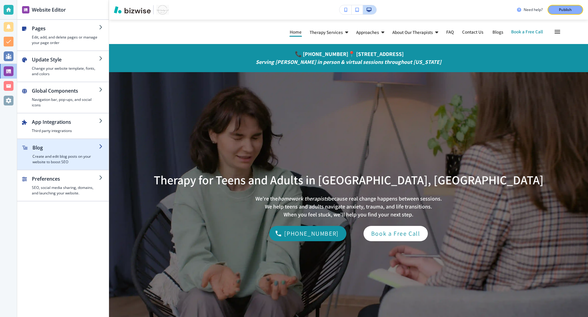
click at [65, 144] on h2 "Blog" at bounding box center [65, 147] width 66 height 7
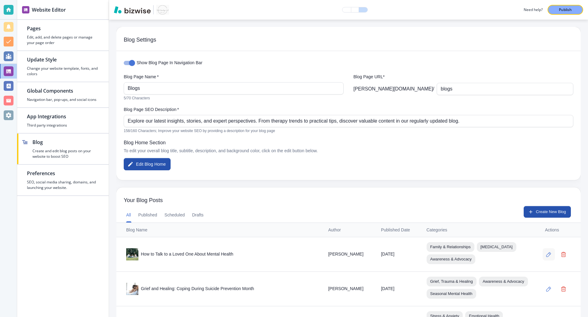
click at [547, 259] on button "button" at bounding box center [548, 255] width 12 height 12
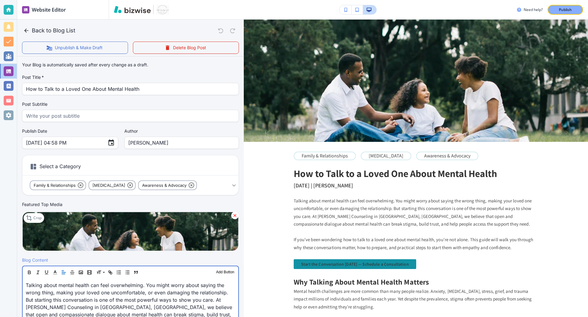
click at [55, 295] on p "Talking about mental health can feel overwhelming. You might worry about saying…" at bounding box center [130, 304] width 209 height 44
click at [55, 274] on icon "button" at bounding box center [55, 273] width 6 height 6
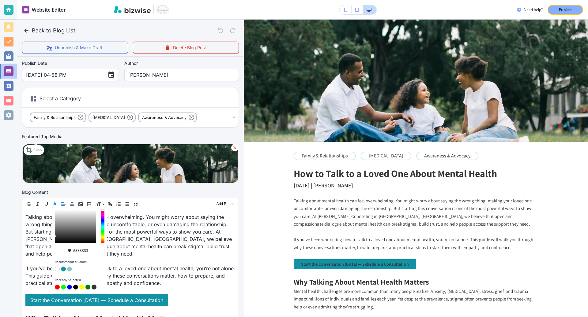
scroll to position [69, 0]
